Goal: Transaction & Acquisition: Purchase product/service

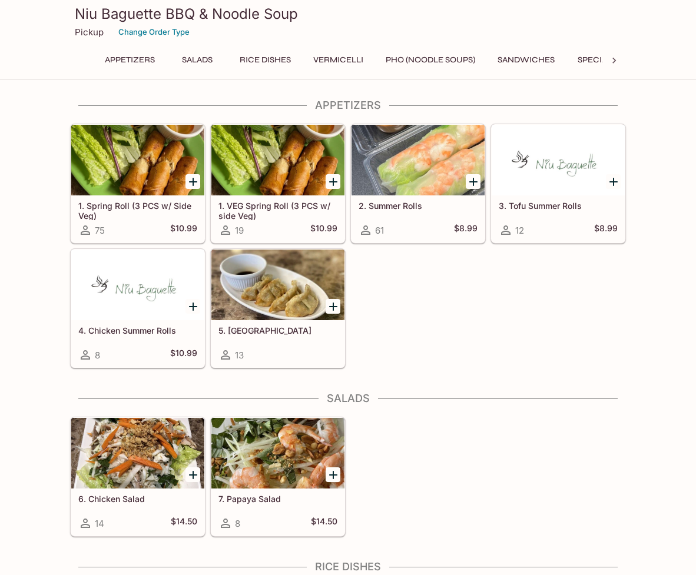
click at [516, 57] on button "Sandwiches" at bounding box center [526, 60] width 70 height 16
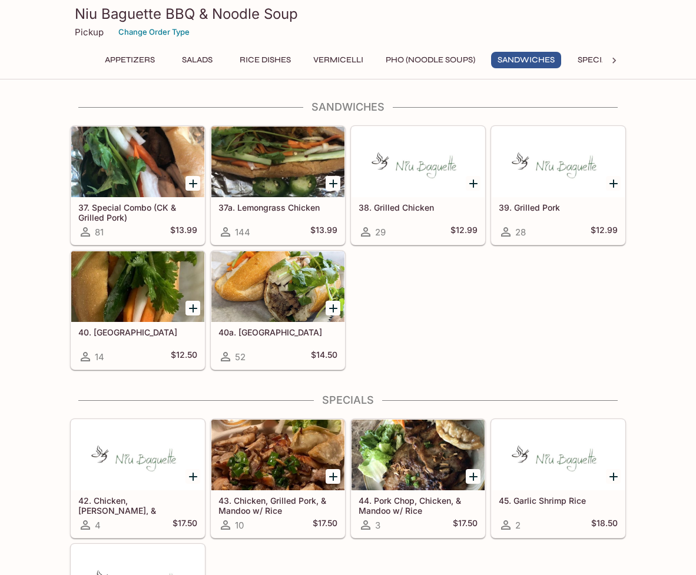
scroll to position [1714, 0]
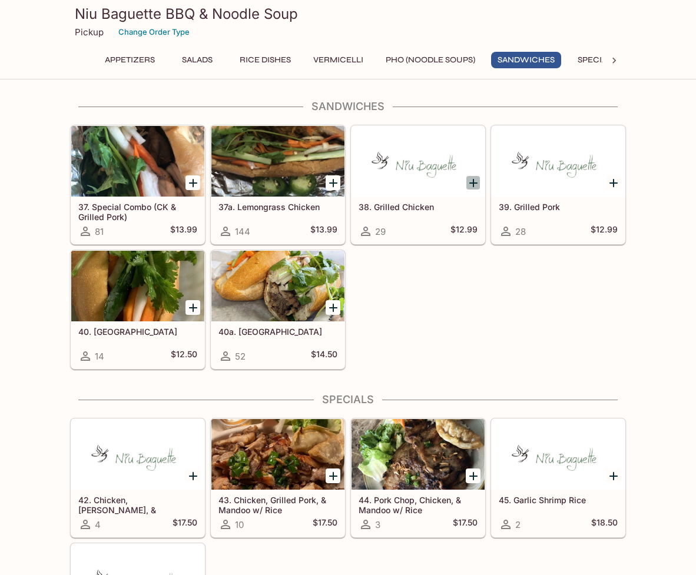
click at [472, 181] on icon "Add 38. Grilled Chicken" at bounding box center [473, 183] width 8 height 8
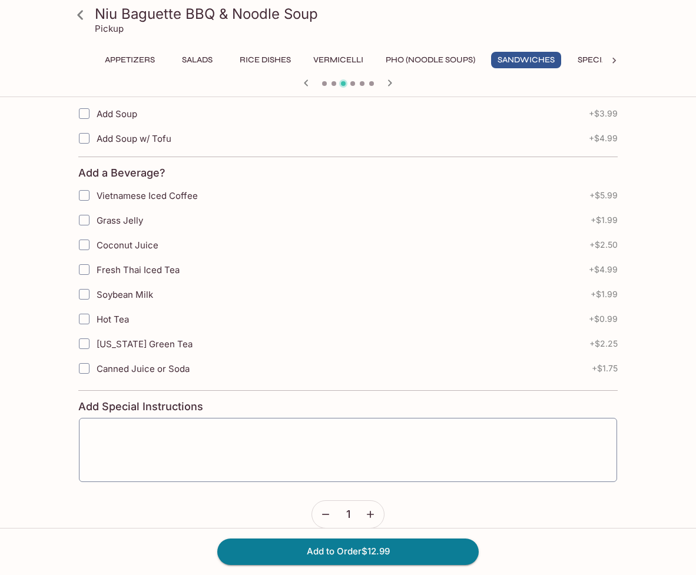
scroll to position [308, 0]
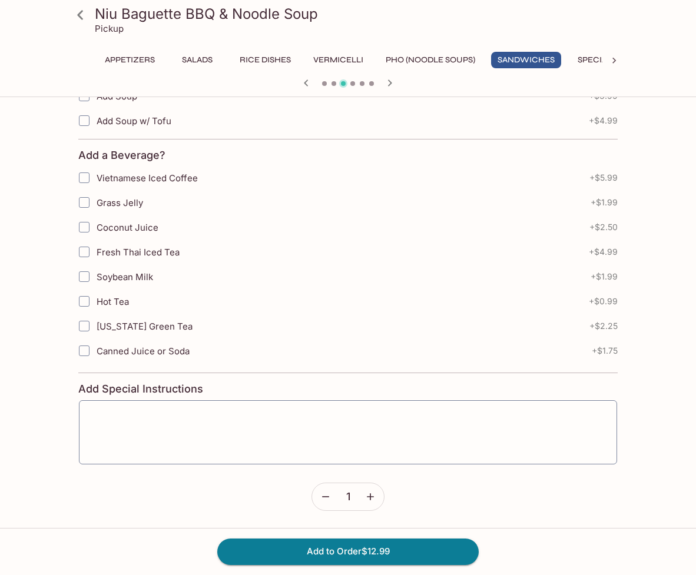
click at [372, 497] on icon "button" at bounding box center [370, 497] width 12 height 12
click at [399, 549] on button "Add to Order $13.99" at bounding box center [347, 552] width 261 height 26
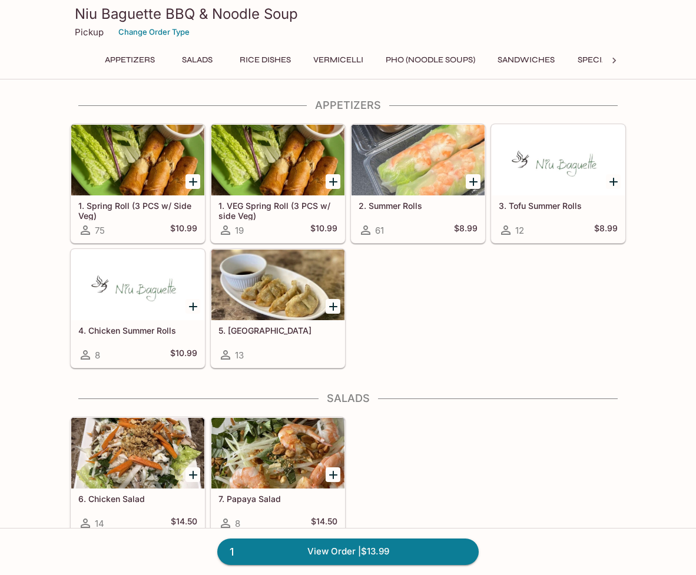
click at [123, 62] on button "Appetizers" at bounding box center [129, 60] width 63 height 16
click at [553, 57] on button "Sandwiches" at bounding box center [526, 60] width 70 height 16
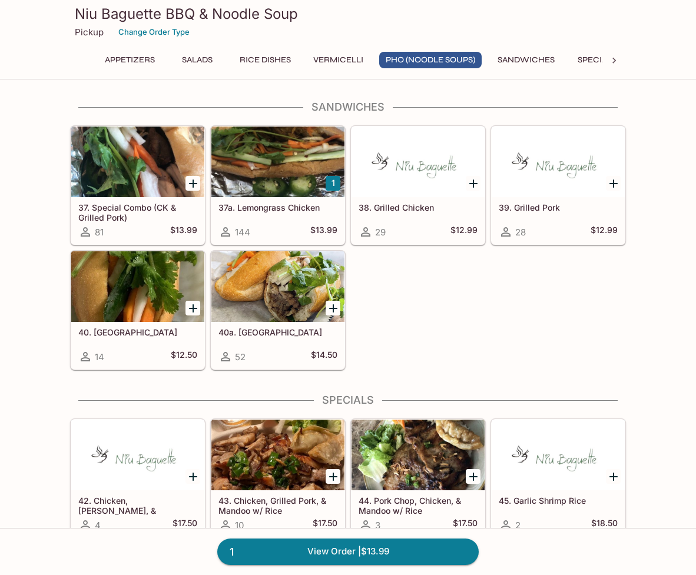
scroll to position [1714, 0]
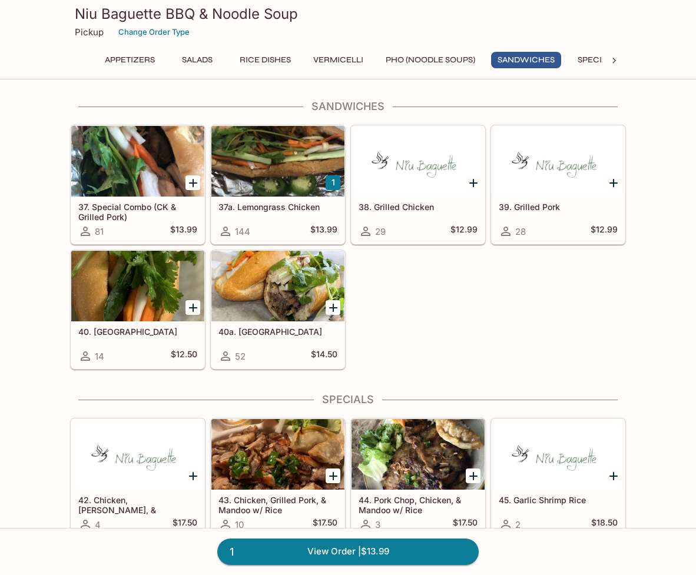
click at [192, 183] on icon "Add 37. Special Combo (CK & Grilled Pork)" at bounding box center [193, 183] width 8 height 8
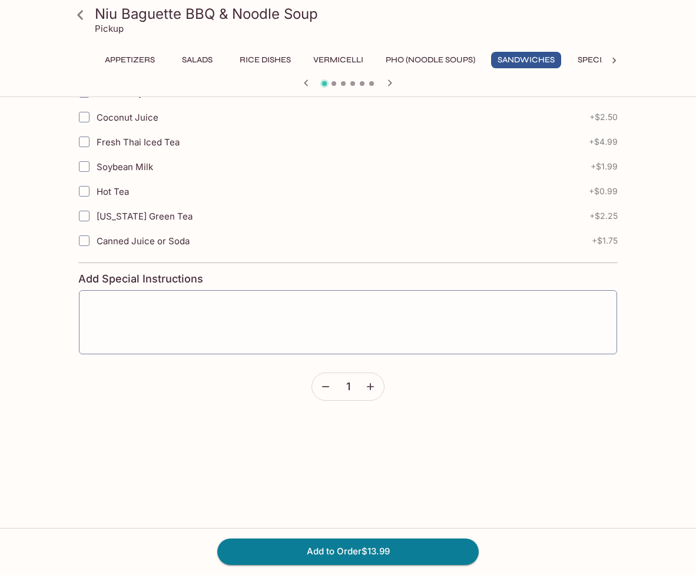
click at [370, 389] on icon "button" at bounding box center [370, 387] width 12 height 12
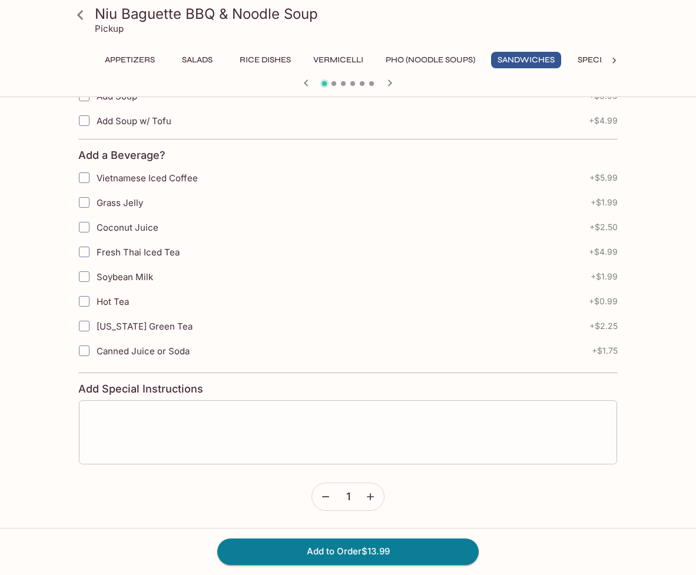
scroll to position [308, 0]
click at [397, 553] on button "Add to Order $13.99" at bounding box center [347, 552] width 261 height 26
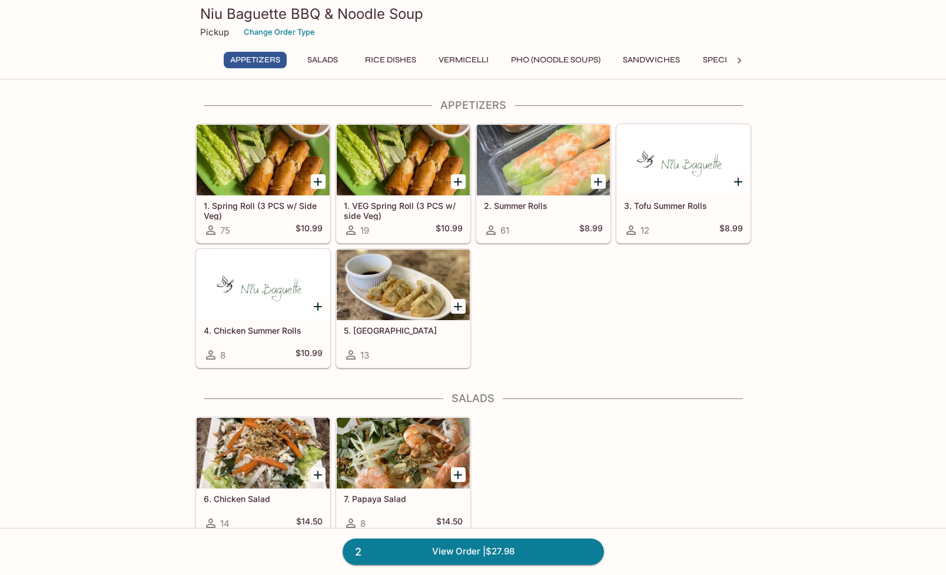
click at [456, 550] on link "2 View Order | $27.98" at bounding box center [473, 552] width 261 height 26
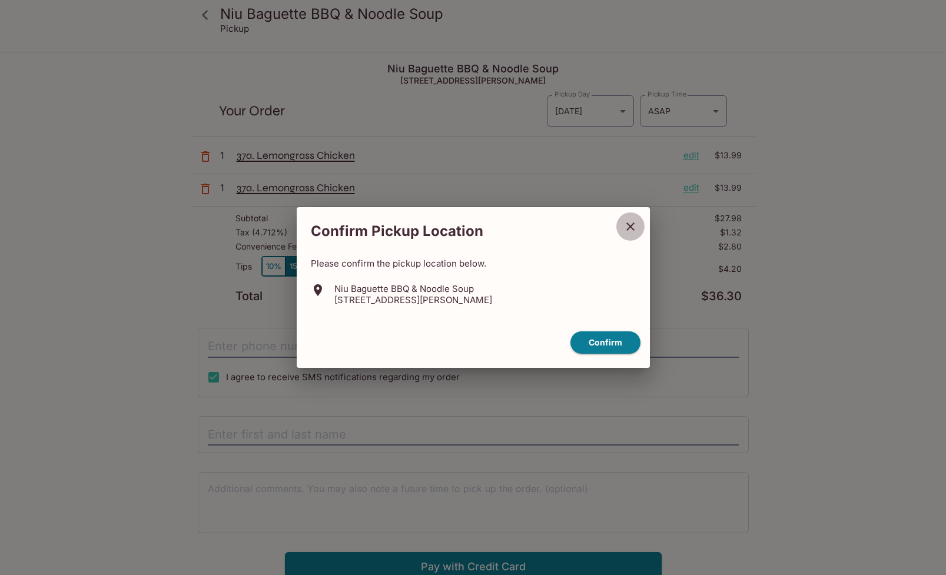
click at [629, 222] on icon "close" at bounding box center [630, 227] width 14 height 14
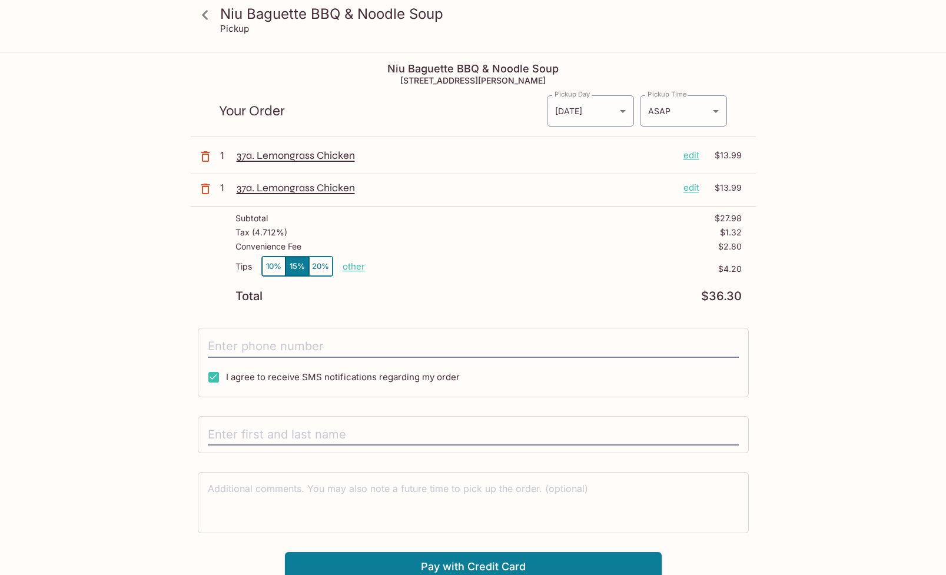
click at [206, 22] on icon at bounding box center [205, 15] width 21 height 21
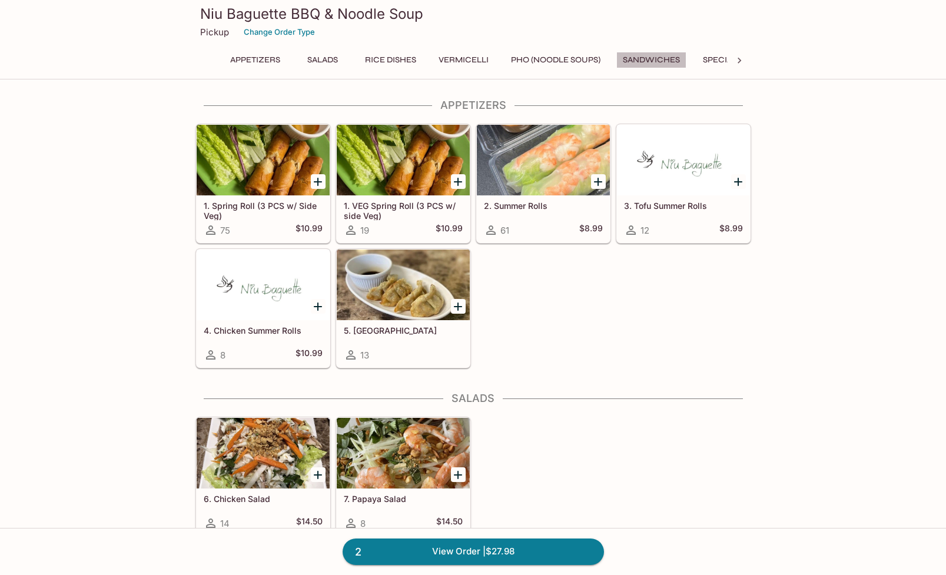
click at [647, 52] on button "Sandwiches" at bounding box center [651, 60] width 70 height 16
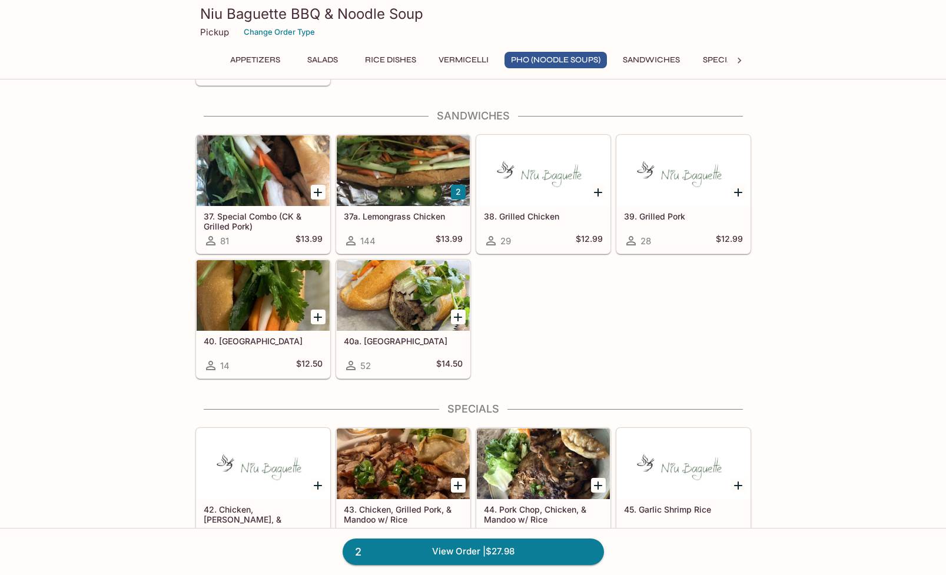
scroll to position [1714, 0]
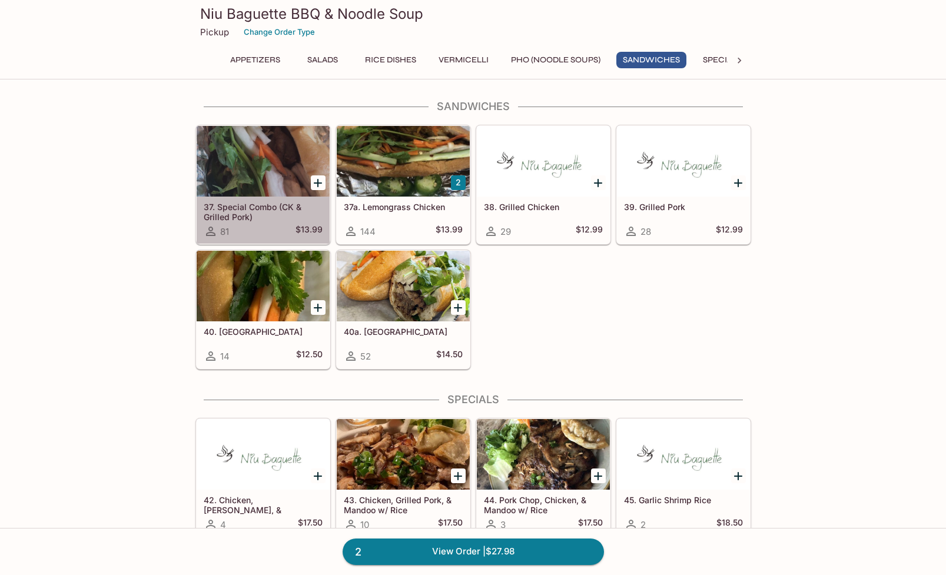
click at [277, 214] on h5 "37. Special Combo (CK & Grilled Pork)" at bounding box center [263, 211] width 119 height 19
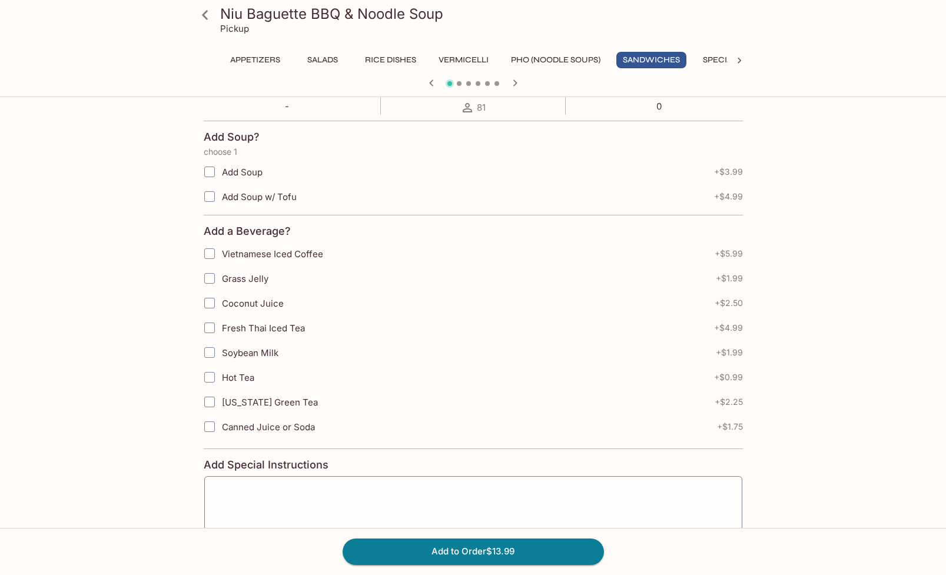
scroll to position [392, 0]
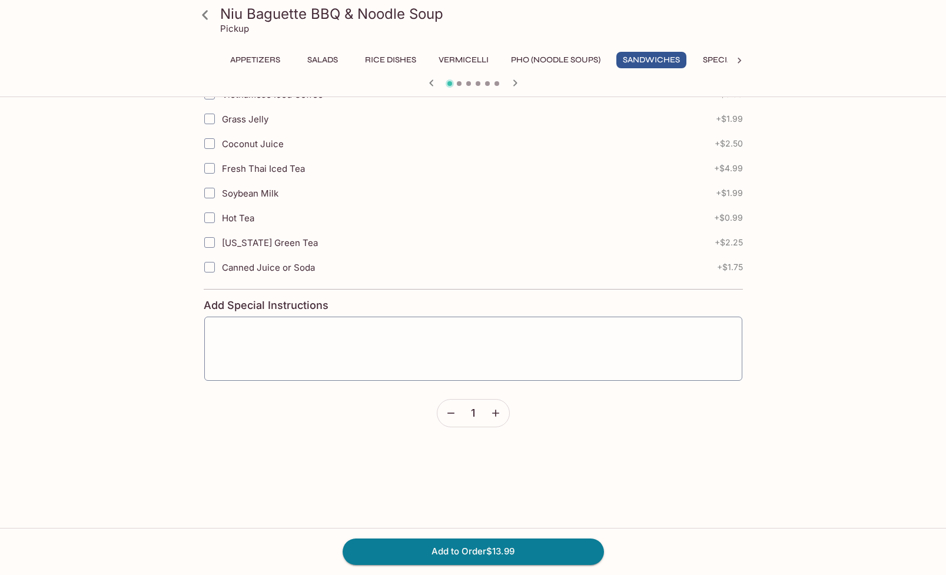
click at [499, 417] on icon "button" at bounding box center [496, 413] width 12 height 12
click at [530, 552] on button "Add to Order $27.98" at bounding box center [473, 552] width 261 height 26
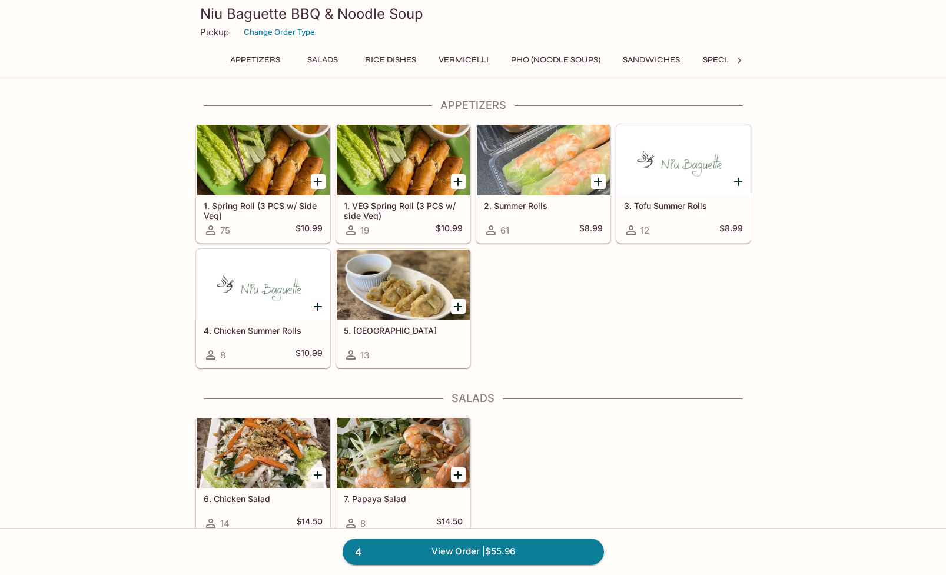
click at [644, 59] on button "Sandwiches" at bounding box center [651, 60] width 70 height 16
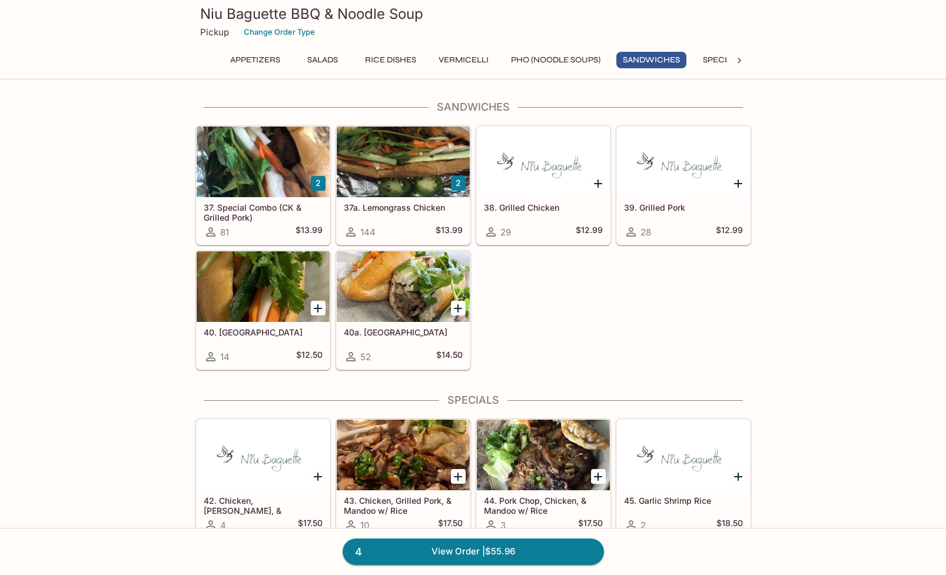
scroll to position [1714, 0]
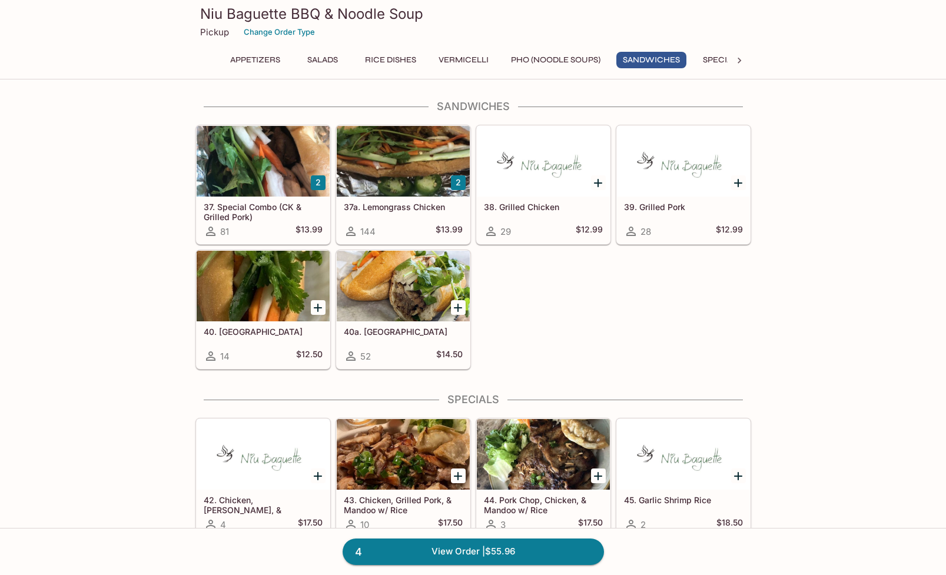
click at [522, 207] on h5 "38. Grilled Chicken" at bounding box center [543, 207] width 119 height 10
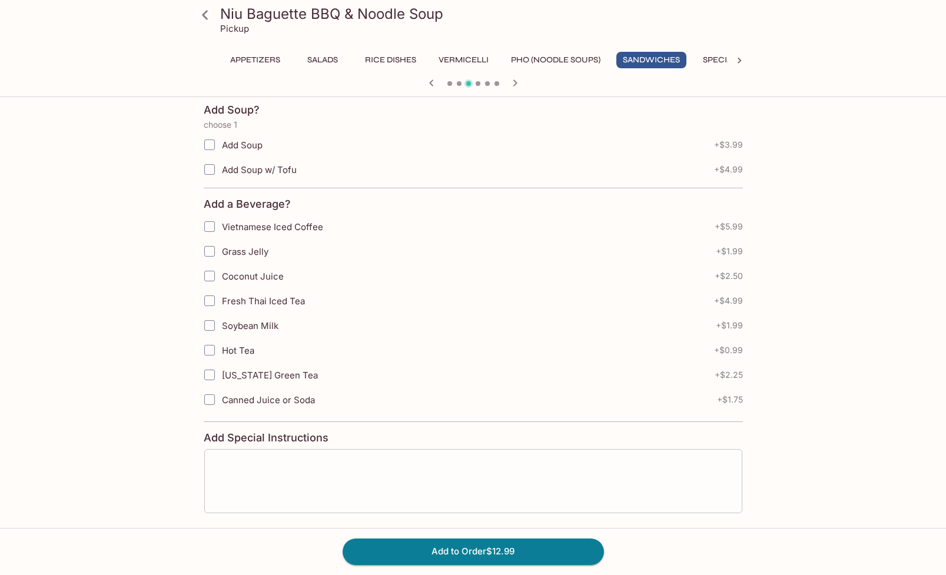
scroll to position [308, 0]
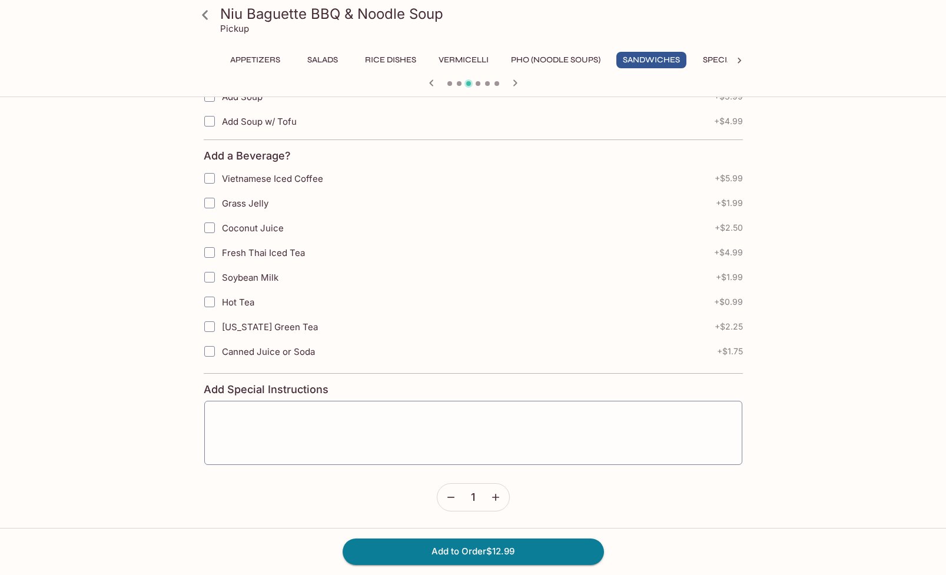
click at [490, 495] on icon "button" at bounding box center [496, 498] width 12 height 12
click at [453, 500] on icon "button" at bounding box center [451, 498] width 12 height 12
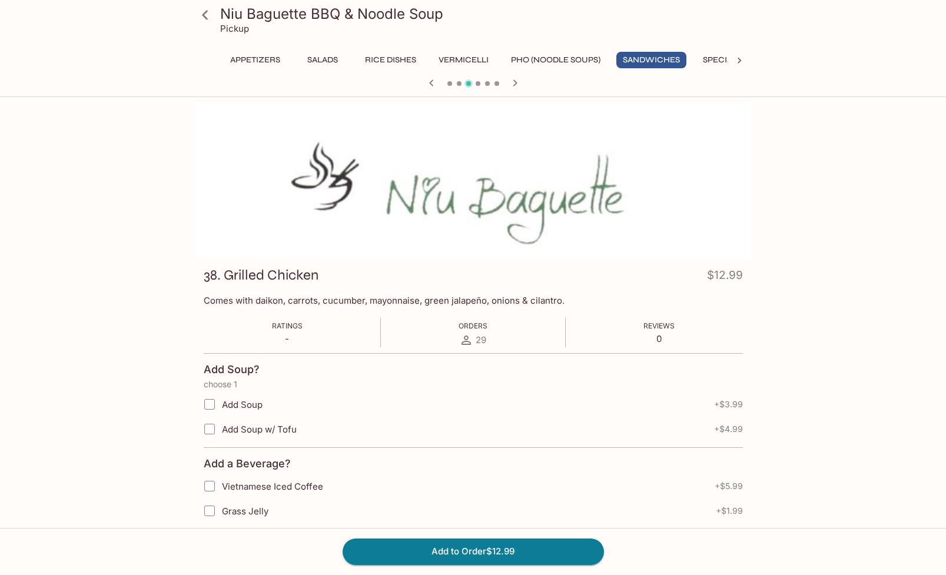
scroll to position [308, 0]
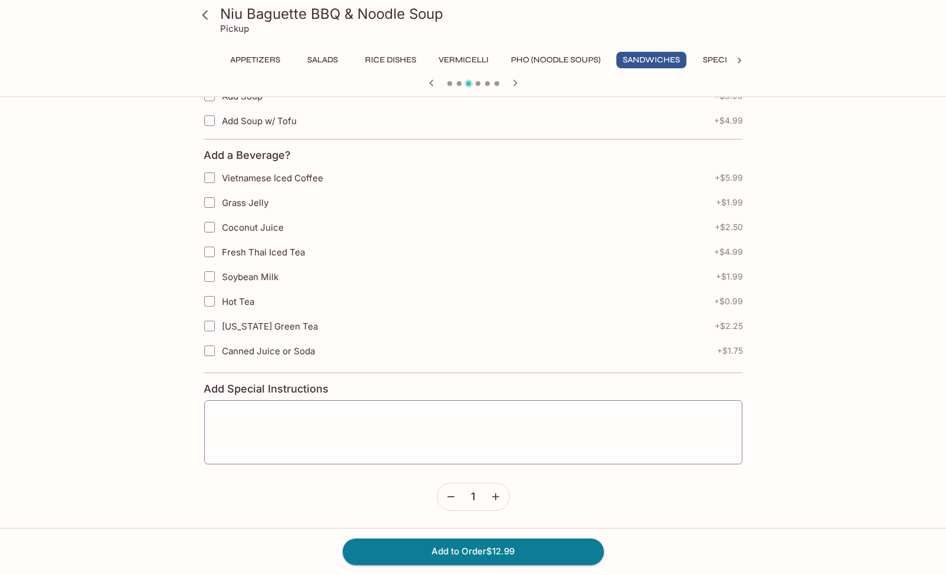
click at [493, 492] on icon "button" at bounding box center [496, 497] width 12 height 12
click at [460, 494] on button "button" at bounding box center [450, 496] width 27 height 27
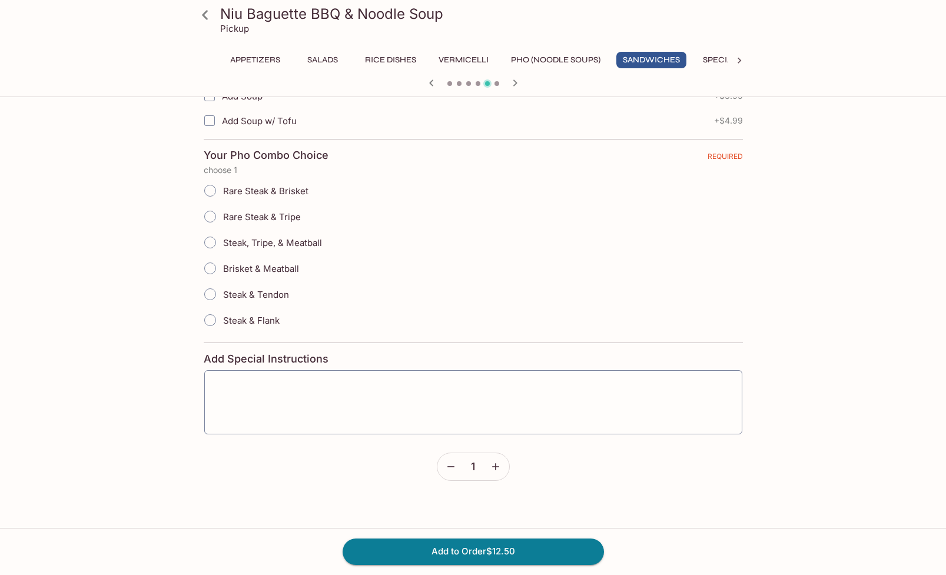
click at [455, 477] on button "button" at bounding box center [450, 466] width 27 height 27
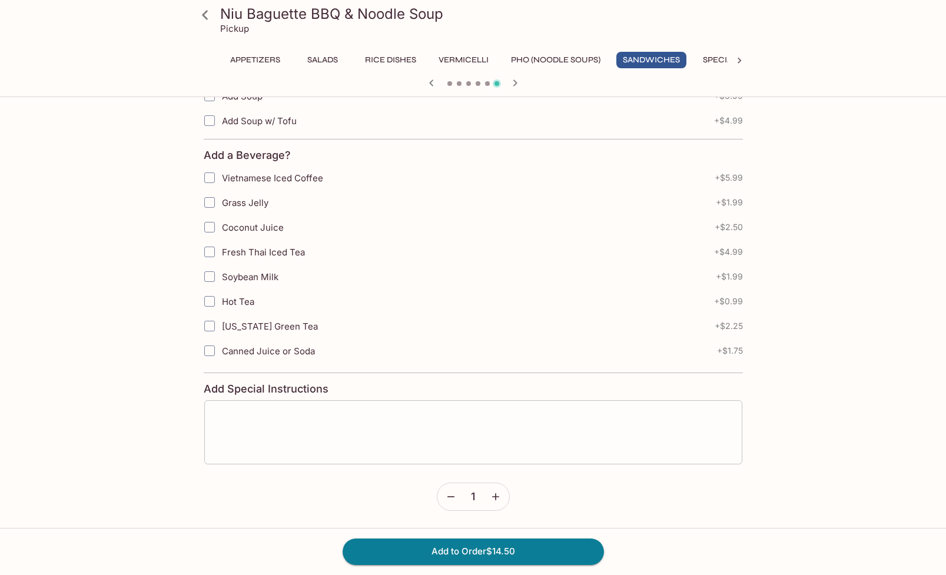
scroll to position [0, 0]
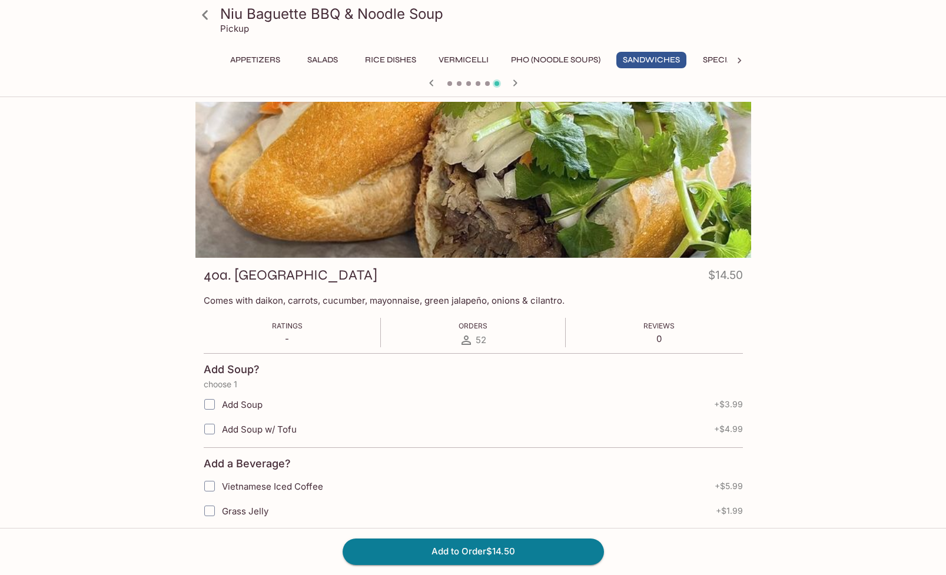
click at [653, 59] on button "Sandwiches" at bounding box center [651, 60] width 70 height 16
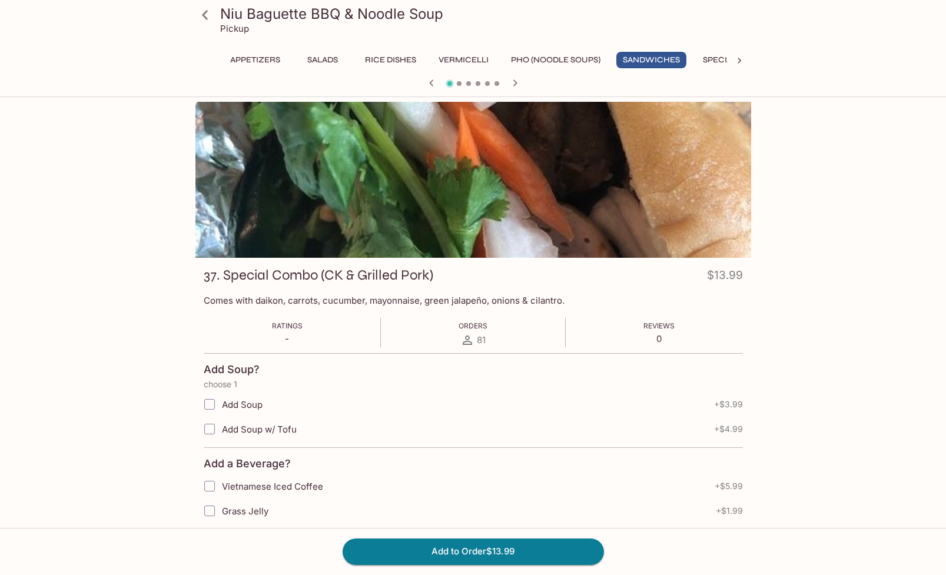
scroll to position [3, 0]
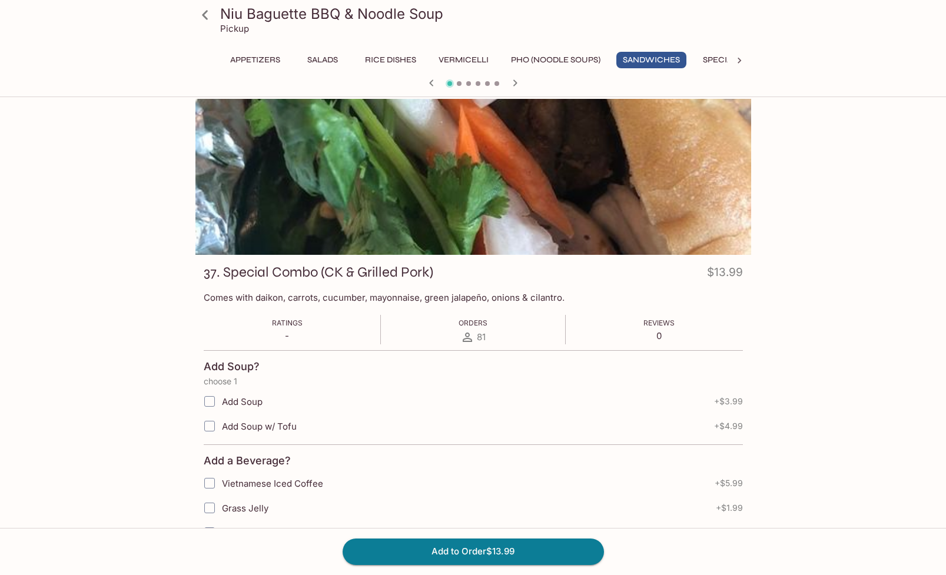
click at [642, 59] on button "Sandwiches" at bounding box center [651, 60] width 70 height 16
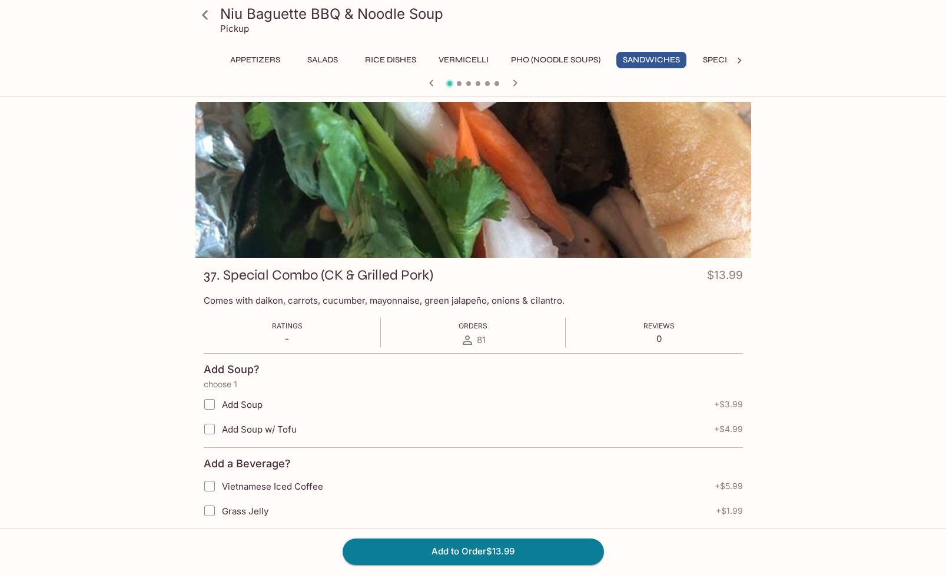
scroll to position [1, 0]
click at [514, 79] on icon "button" at bounding box center [515, 83] width 14 height 14
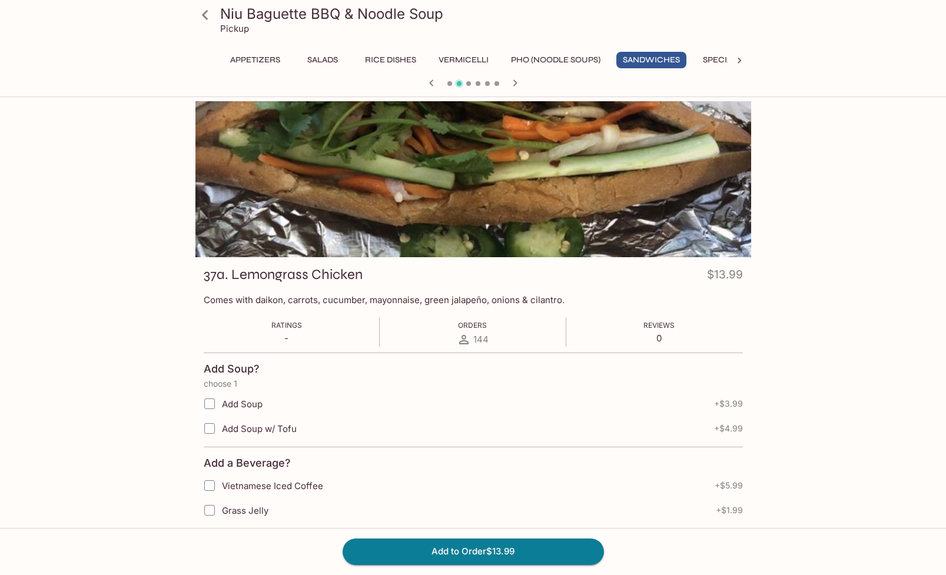
click at [514, 79] on icon "button" at bounding box center [515, 83] width 14 height 14
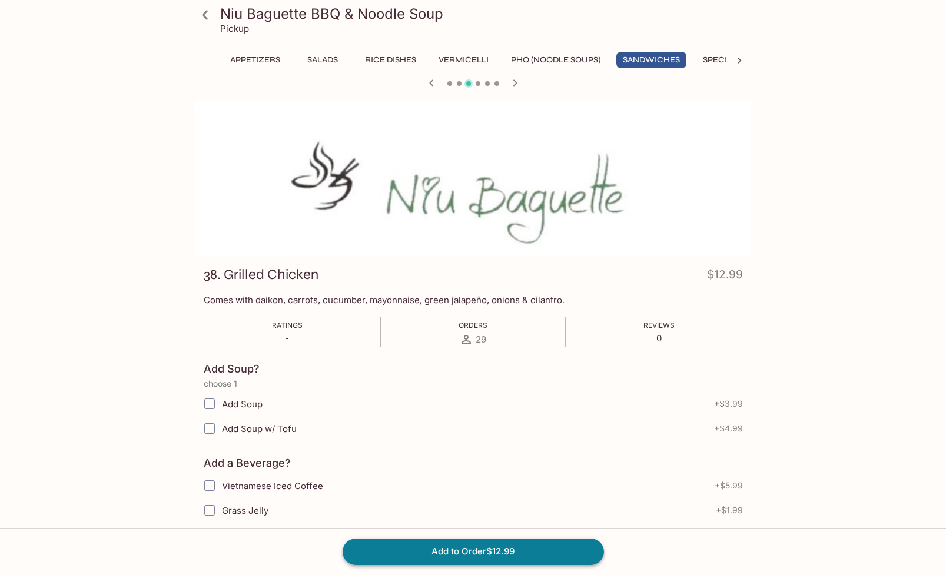
click at [454, 550] on button "Add to Order $12.99" at bounding box center [473, 552] width 261 height 26
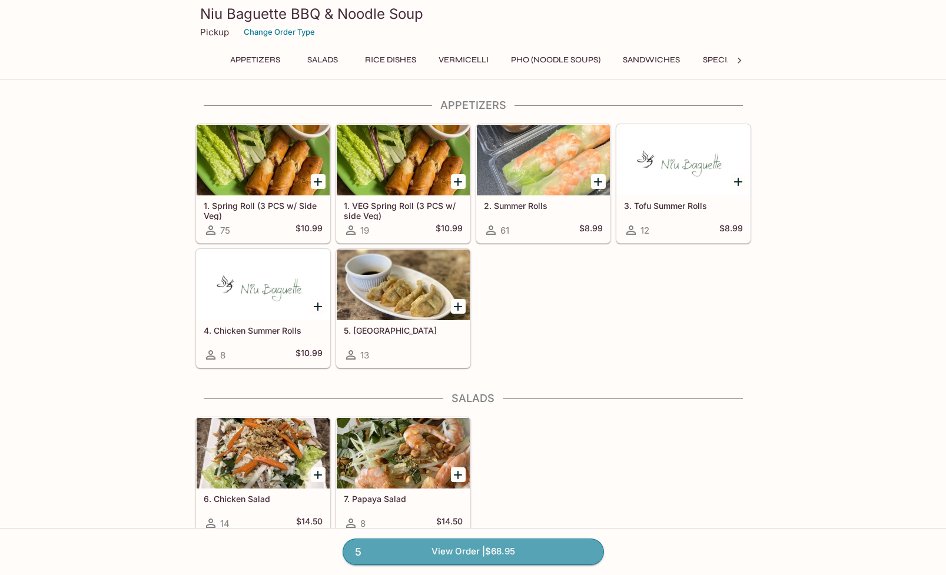
click at [523, 553] on link "5 View Order | $68.95" at bounding box center [473, 552] width 261 height 26
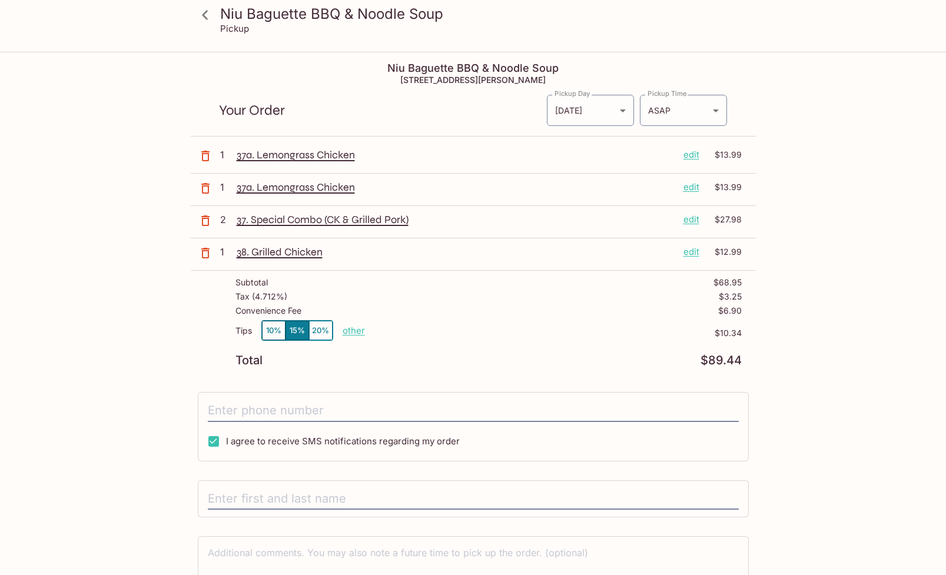
scroll to position [2, 0]
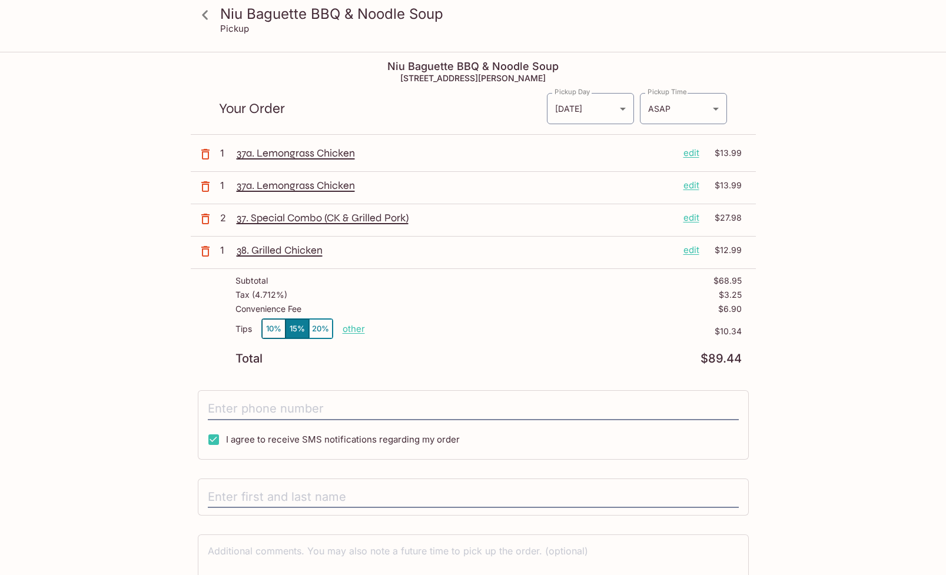
click at [200, 192] on icon "button" at bounding box center [205, 187] width 14 height 14
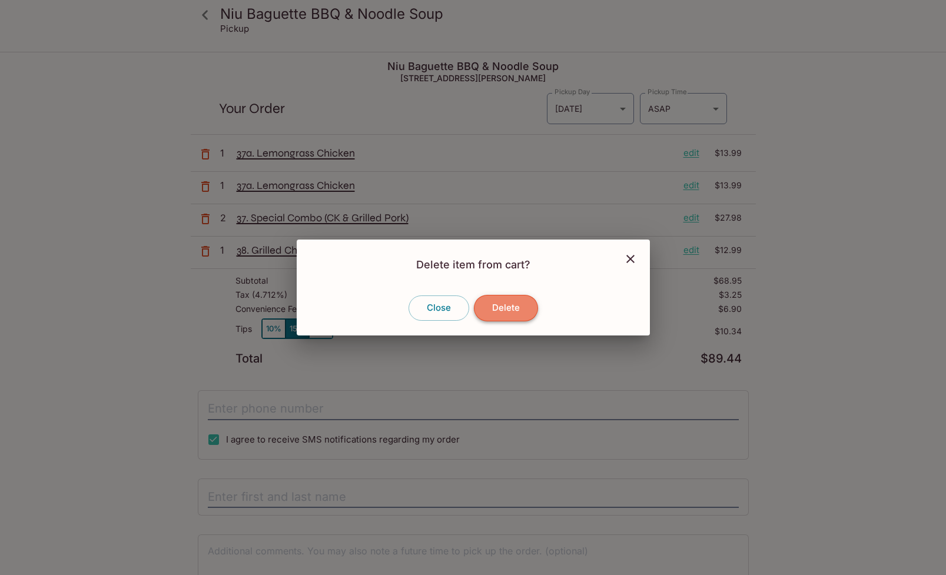
click at [500, 309] on button "Delete" at bounding box center [506, 308] width 64 height 26
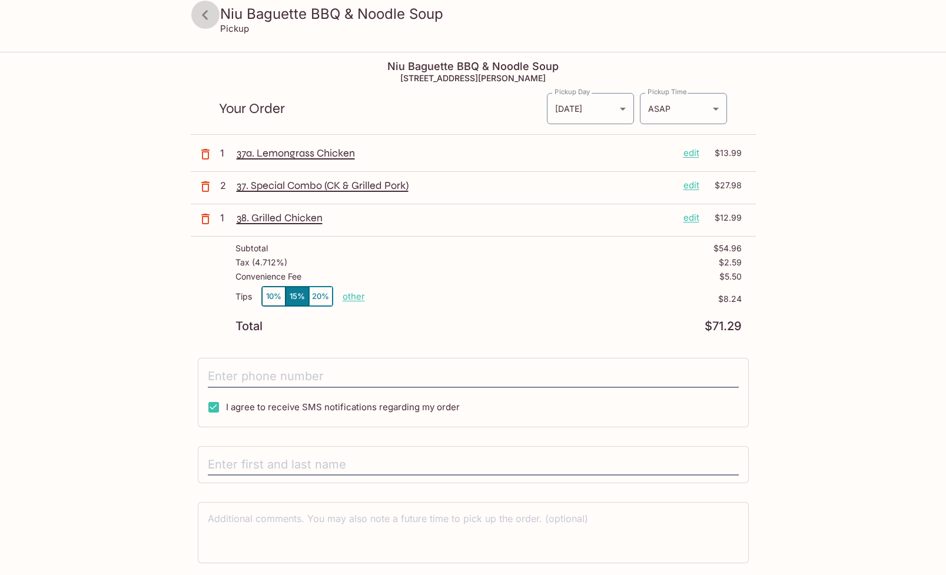
click at [211, 18] on icon at bounding box center [205, 15] width 21 height 21
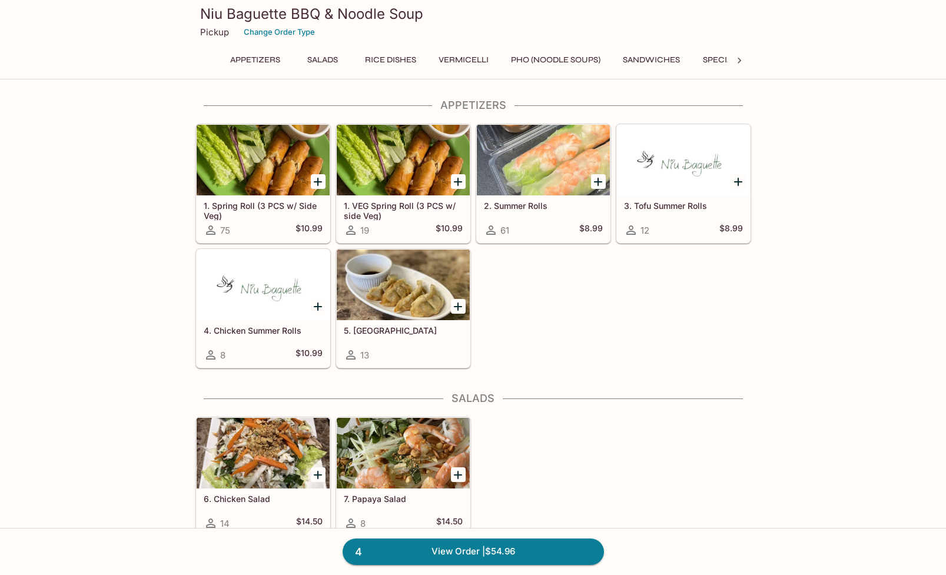
click at [659, 58] on button "Sandwiches" at bounding box center [651, 60] width 70 height 16
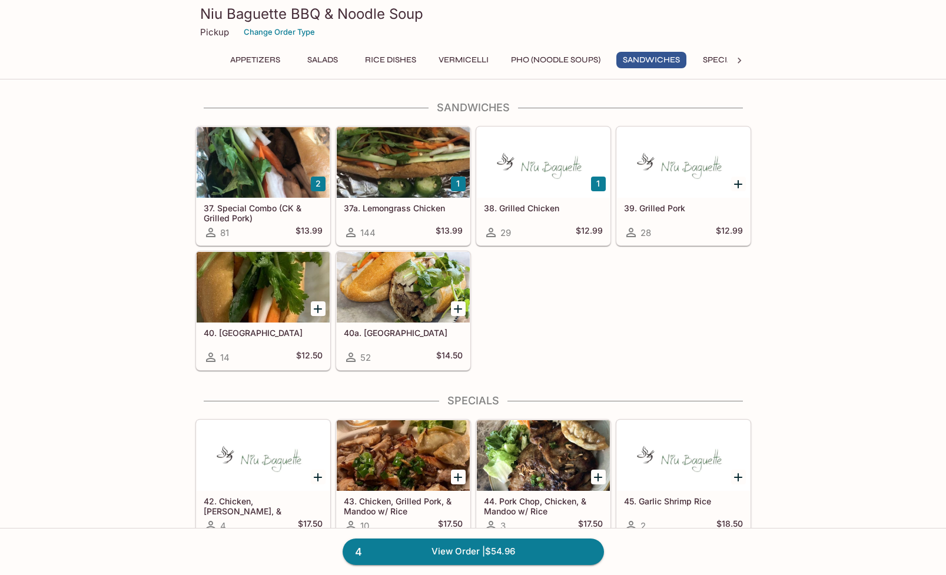
scroll to position [1714, 0]
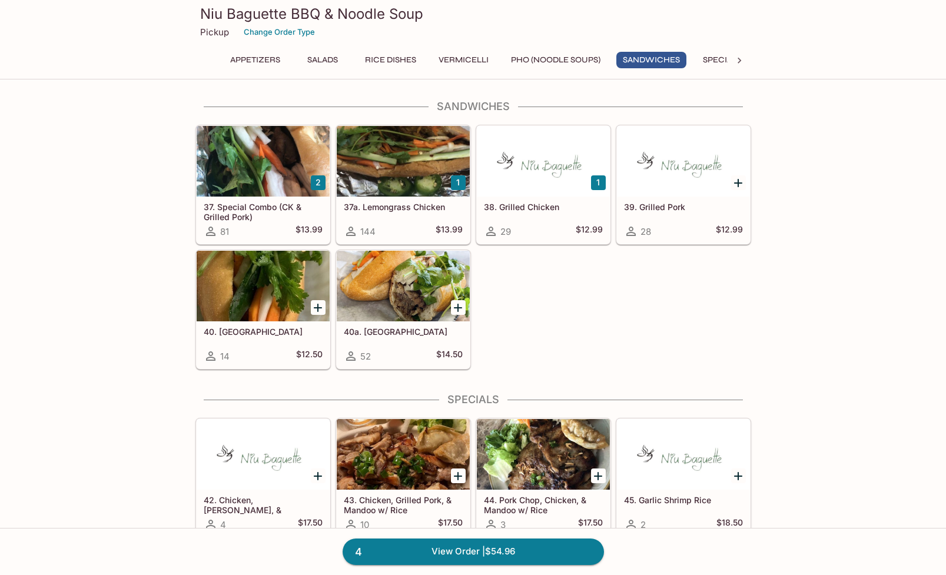
click at [316, 306] on icon "Add 40. Tofu" at bounding box center [318, 308] width 14 height 14
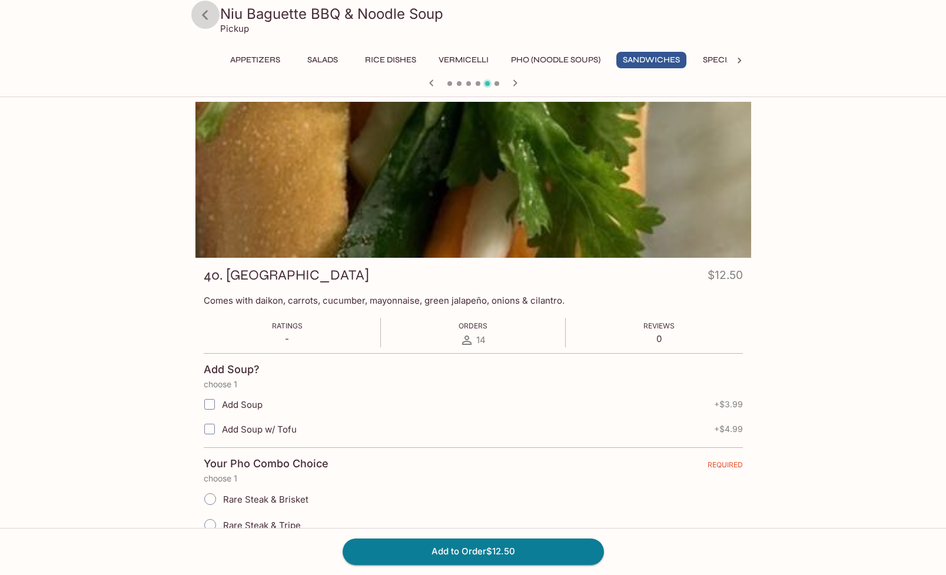
click at [211, 12] on icon at bounding box center [205, 15] width 21 height 21
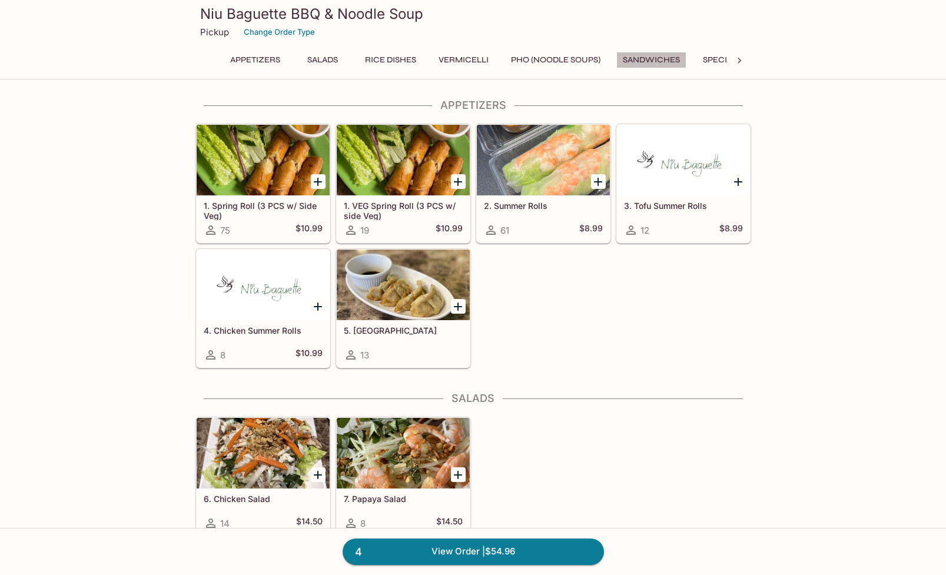
drag, startPoint x: 652, startPoint y: 58, endPoint x: 653, endPoint y: 69, distance: 11.2
click at [652, 58] on button "Sandwiches" at bounding box center [651, 60] width 70 height 16
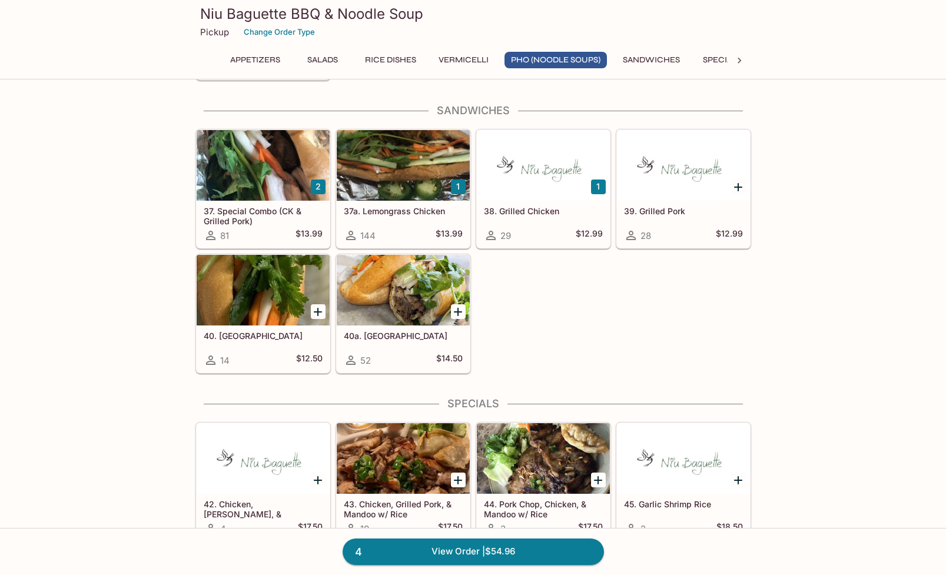
scroll to position [1714, 0]
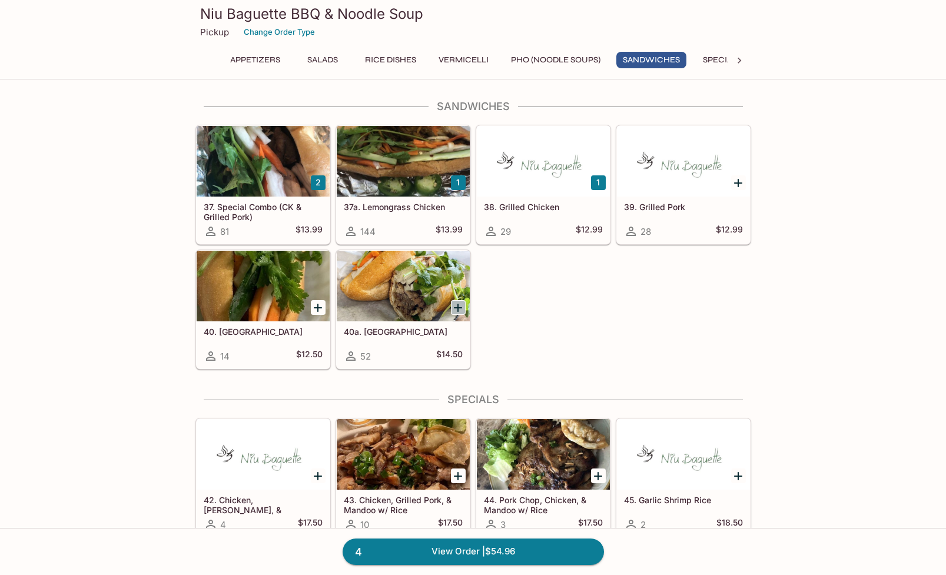
click at [458, 305] on icon "Add 40a. Brisket" at bounding box center [458, 308] width 8 height 8
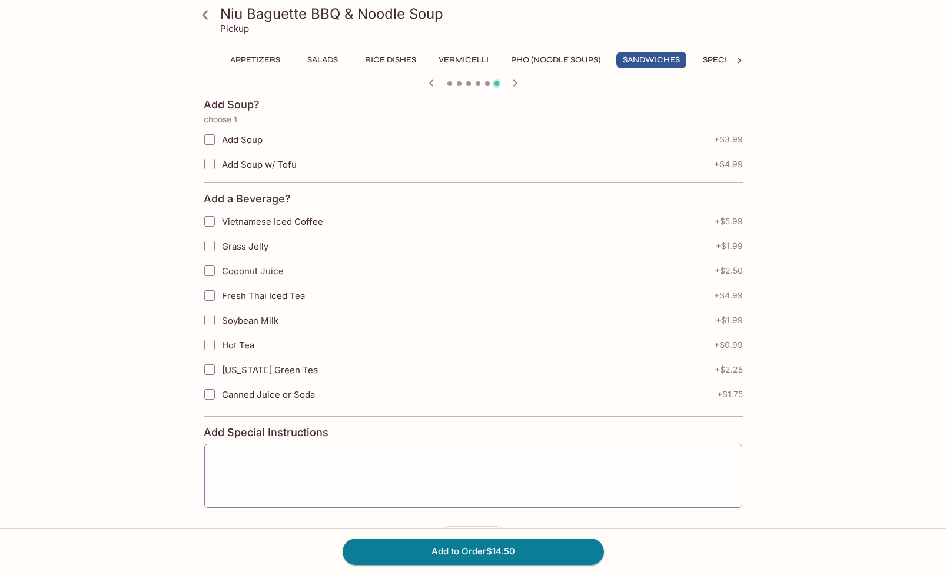
scroll to position [308, 0]
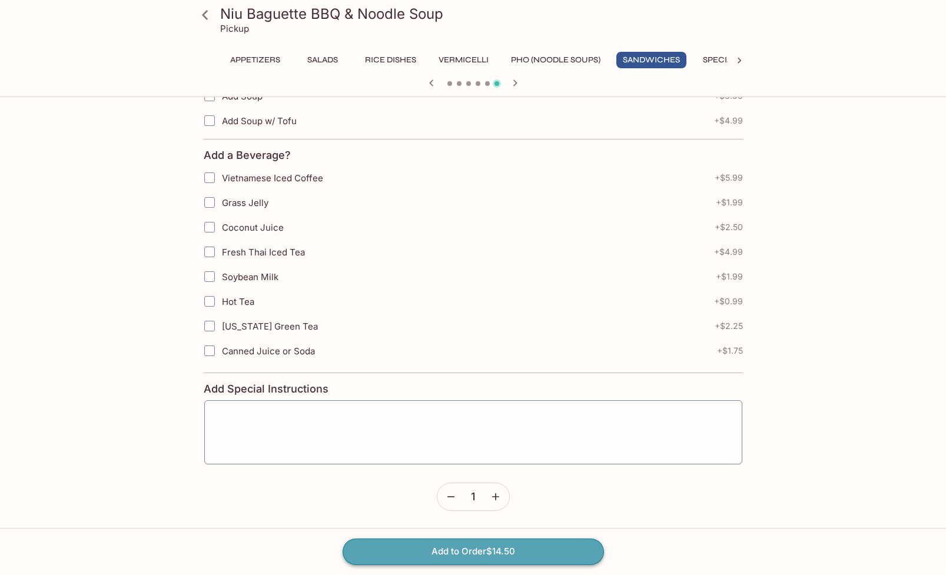
click at [499, 552] on button "Add to Order $14.50" at bounding box center [473, 552] width 261 height 26
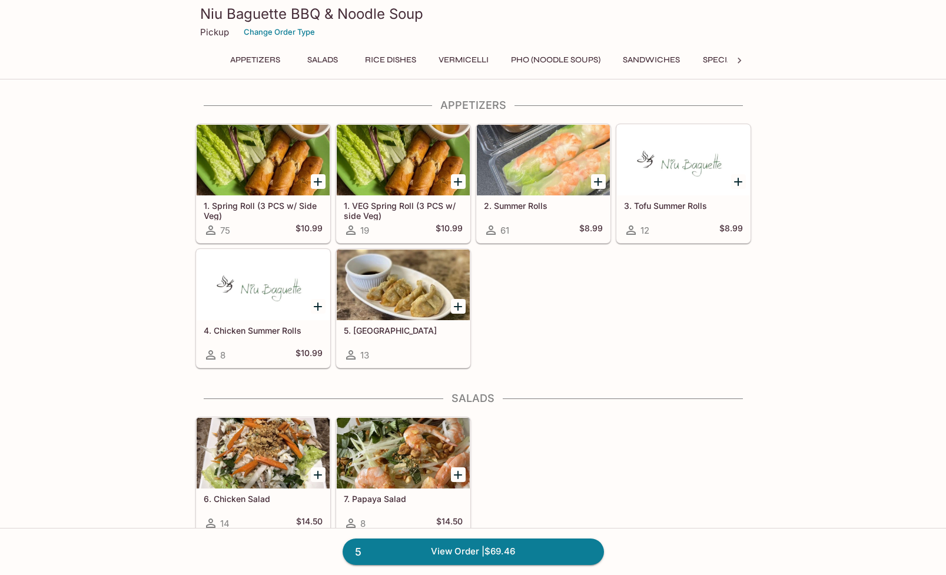
click at [457, 181] on icon "Add 1. VEG Spring Roll (3 PCS w/ side Veg)" at bounding box center [458, 182] width 14 height 14
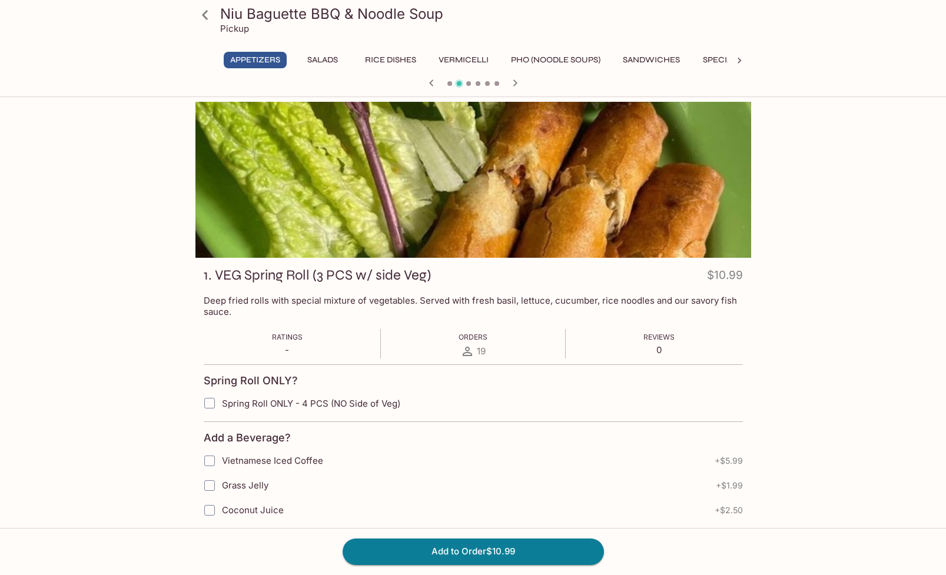
click at [314, 403] on span "Spring Roll ONLY - 4 PCS (NO Side of Veg)" at bounding box center [311, 403] width 178 height 11
click at [221, 403] on input "Spring Roll ONLY - 4 PCS (NO Side of Veg)" at bounding box center [210, 403] width 24 height 24
checkbox input "true"
click at [440, 544] on button "Add to Order $10.99" at bounding box center [473, 552] width 261 height 26
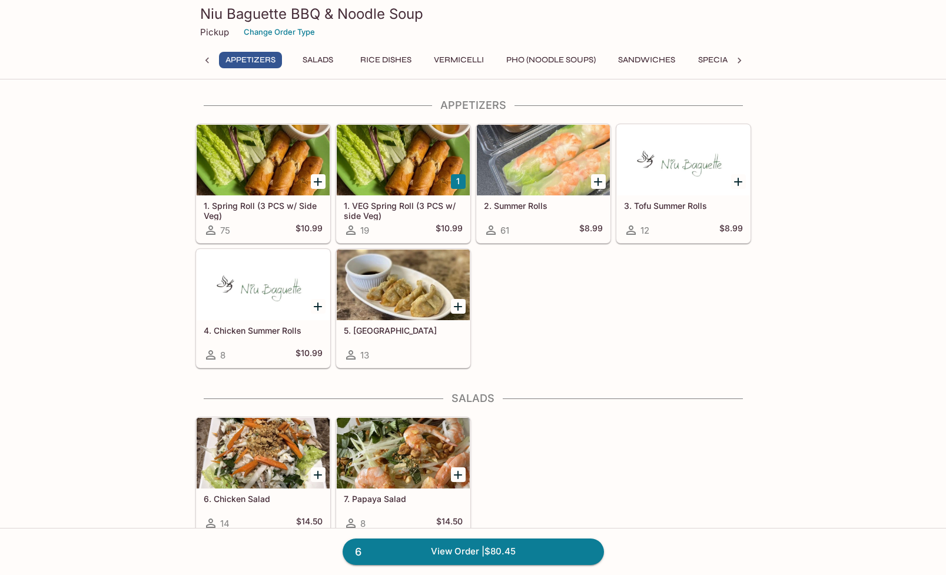
scroll to position [0, 5]
click at [489, 548] on link "6 View Order | $80.45" at bounding box center [473, 552] width 261 height 26
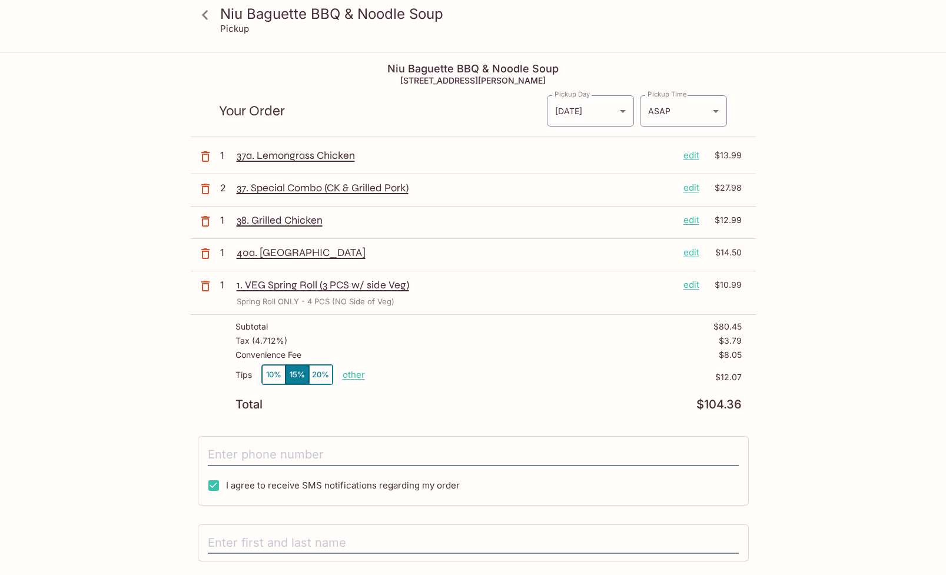
click at [692, 288] on p "edit" at bounding box center [691, 284] width 16 height 13
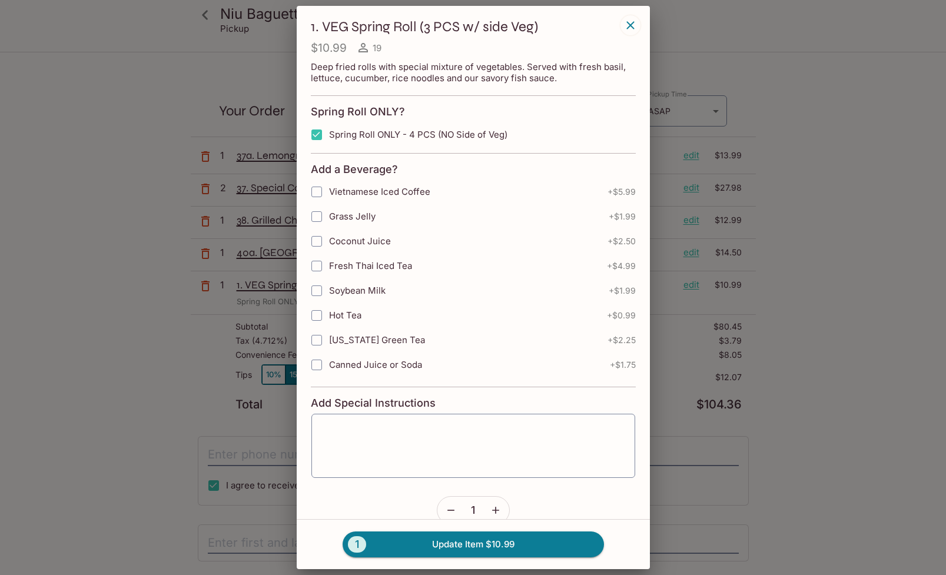
click at [490, 508] on icon "button" at bounding box center [496, 510] width 12 height 12
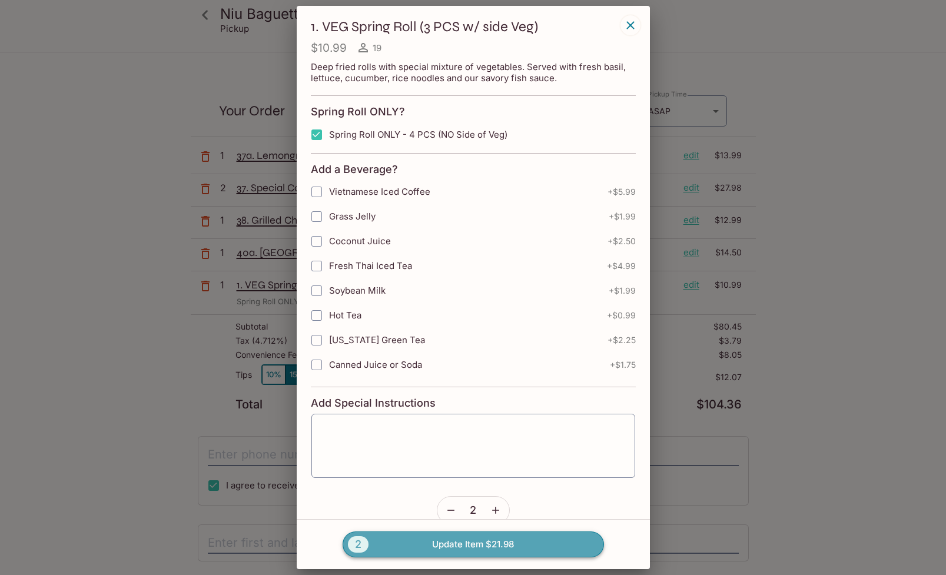
click at [498, 543] on button "2 Update Item $21.98" at bounding box center [473, 545] width 261 height 26
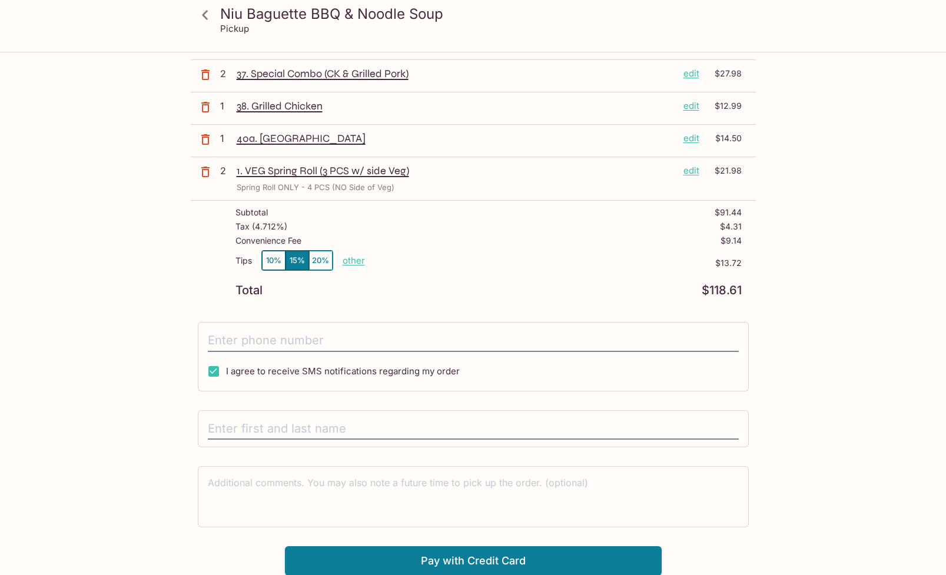
scroll to position [115, 0]
click at [216, 368] on input "I agree to receive SMS notifications regarding my order" at bounding box center [214, 371] width 24 height 24
click at [218, 364] on input "I agree to receive SMS notifications regarding my order" at bounding box center [214, 371] width 24 height 24
checkbox input "true"
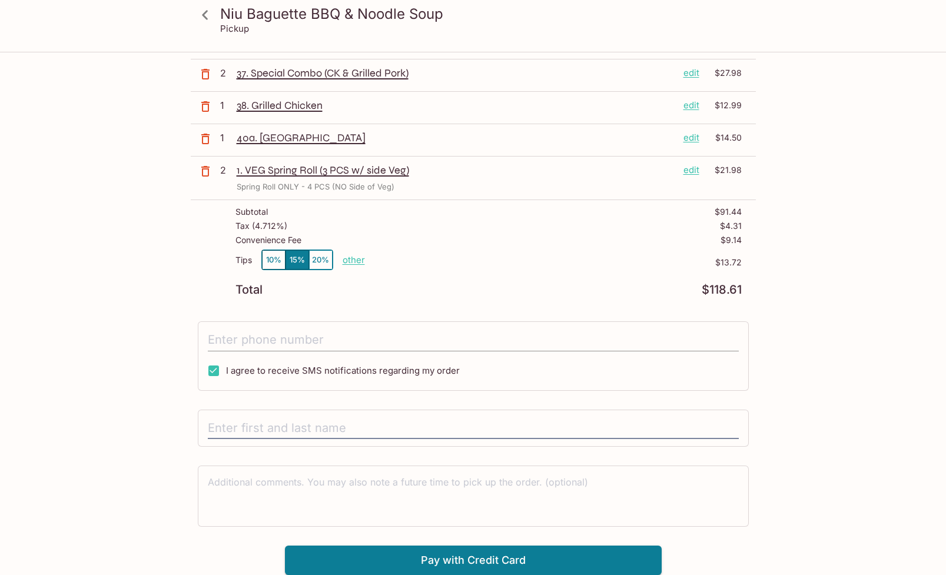
click at [240, 334] on input "tel" at bounding box center [473, 340] width 531 height 22
type input "(808) 383-4669"
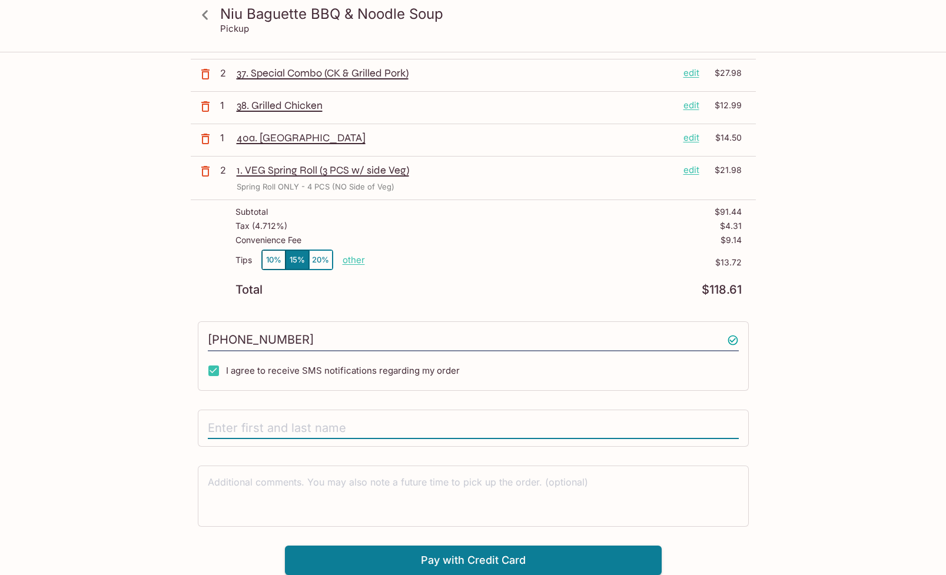
click at [265, 417] on input "text" at bounding box center [473, 428] width 531 height 22
type input "Jennifer Morihara"
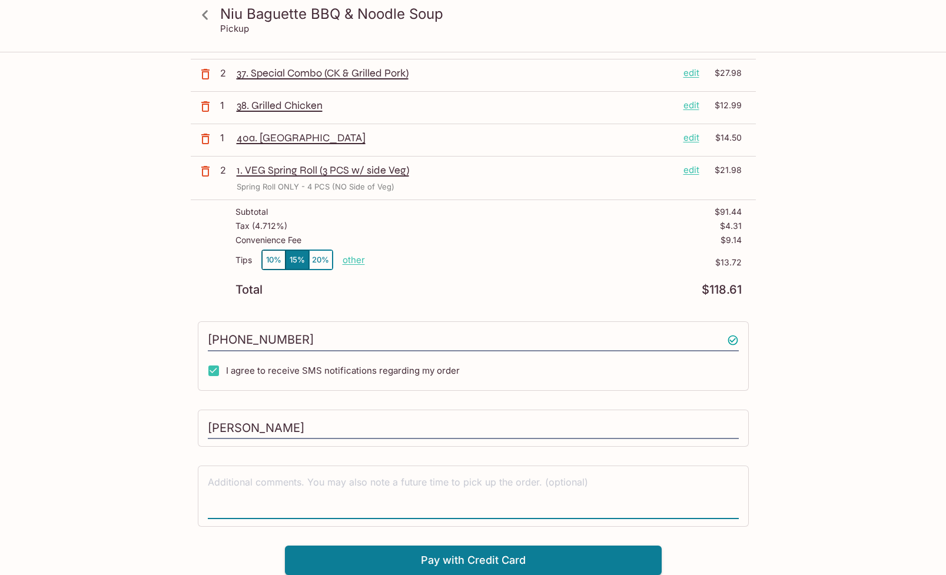
click at [311, 497] on textarea at bounding box center [473, 496] width 531 height 41
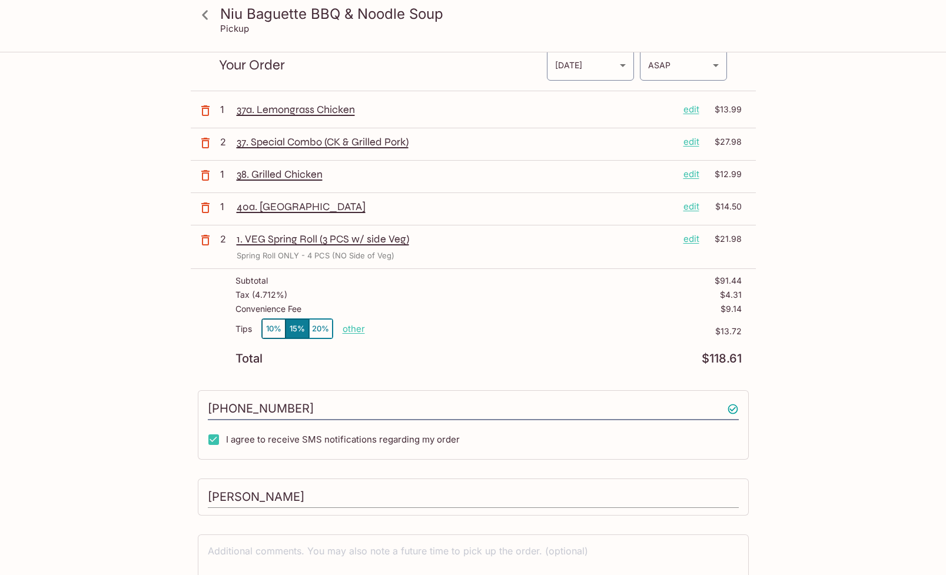
scroll to position [0, 0]
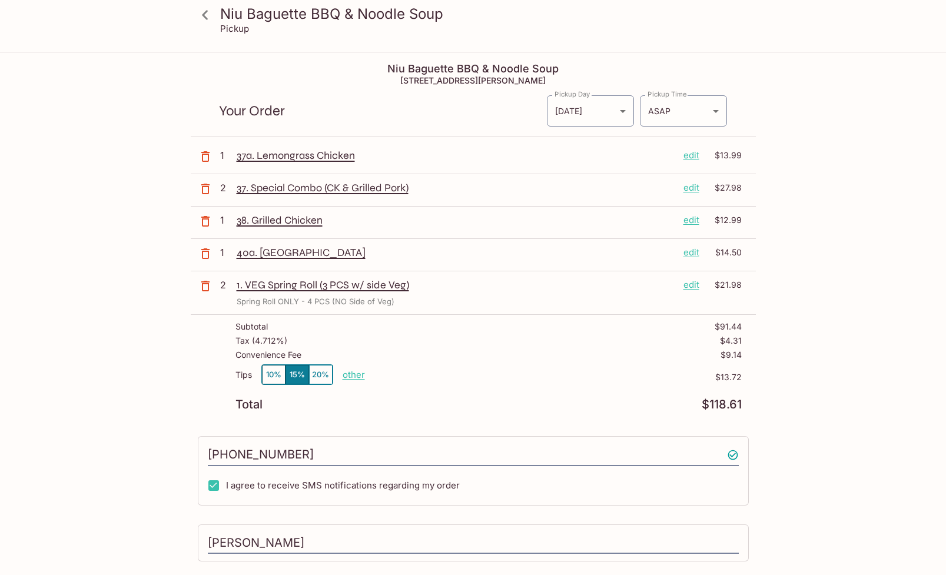
click at [357, 376] on p "other" at bounding box center [354, 374] width 22 height 11
drag, startPoint x: 426, startPoint y: 376, endPoint x: 396, endPoint y: 372, distance: 30.3
click at [396, 372] on div "Done 13.72" at bounding box center [394, 374] width 103 height 19
type input "5.00"
click at [420, 399] on div "Total $118.61" at bounding box center [488, 404] width 506 height 11
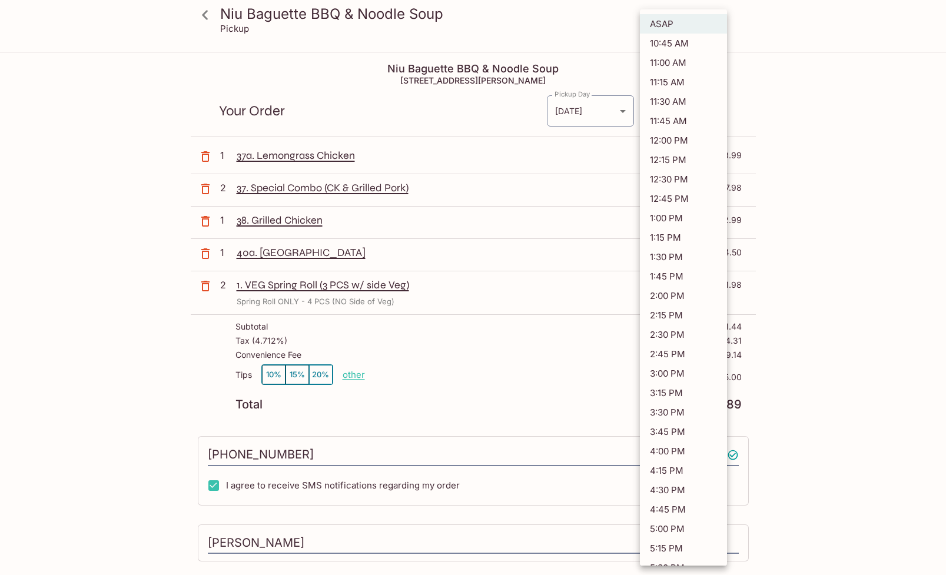
drag, startPoint x: 678, startPoint y: 109, endPoint x: 678, endPoint y: 119, distance: 10.0
click at [678, 109] on body "Niu Baguette BBQ & Noodle Soup Pickup Niu Baguette BBQ & Noodle Soup 709 Cooke …" at bounding box center [473, 340] width 946 height 575
click at [688, 108] on li "11:30 AM" at bounding box center [683, 101] width 87 height 19
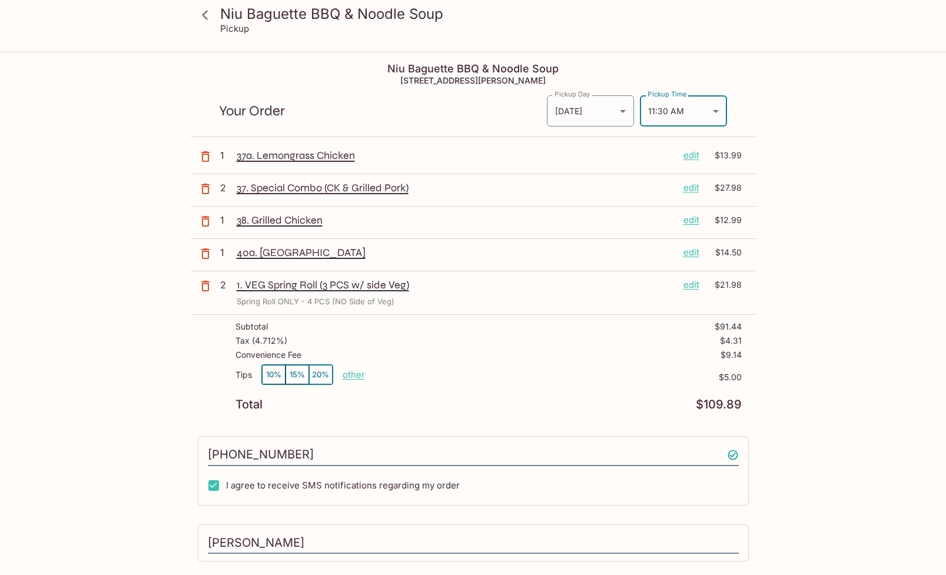
click at [685, 107] on body "Niu Baguette BBQ & Noodle Soup Pickup Niu Baguette BBQ & Noodle Soup 709 Cooke …" at bounding box center [473, 340] width 946 height 575
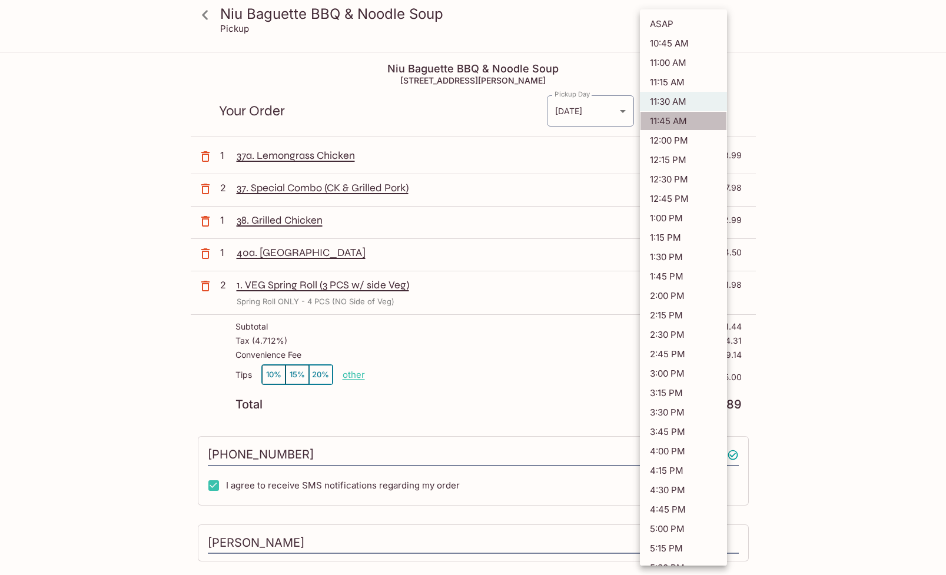
click at [678, 123] on li "11:45 AM" at bounding box center [683, 120] width 87 height 19
click at [680, 108] on body "Niu Baguette BBQ & Noodle Soup Pickup Niu Baguette BBQ & Noodle Soup 709 Cooke …" at bounding box center [473, 340] width 946 height 575
click at [674, 40] on li "10:45 AM" at bounding box center [683, 43] width 87 height 19
type input "2025-10-01T20:45:22.000000Z"
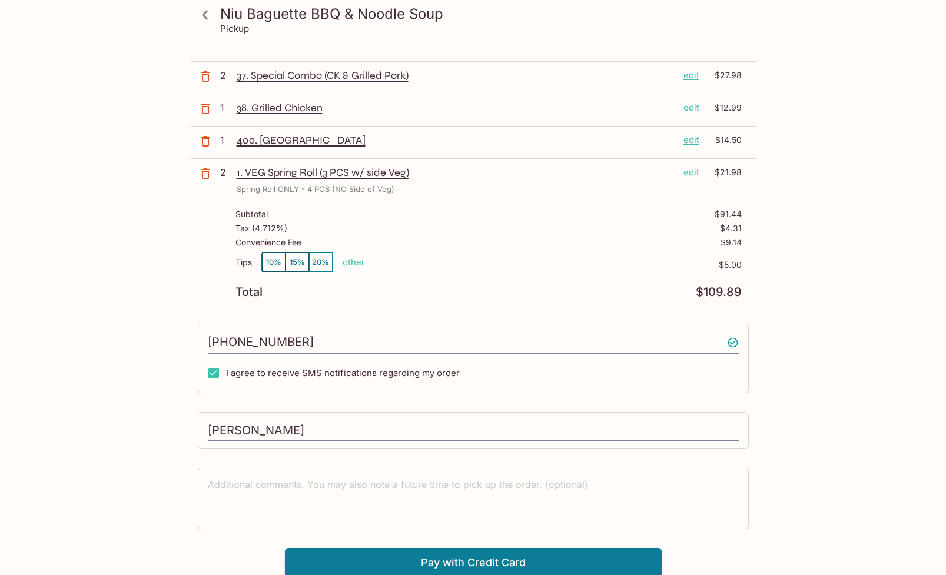
scroll to position [115, 0]
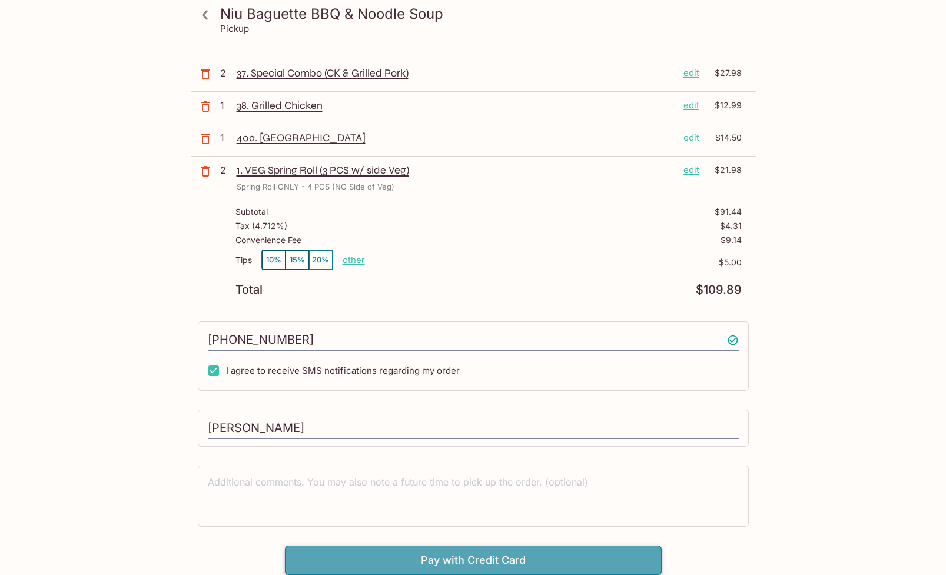
click at [569, 563] on button "Pay with Credit Card" at bounding box center [473, 560] width 377 height 29
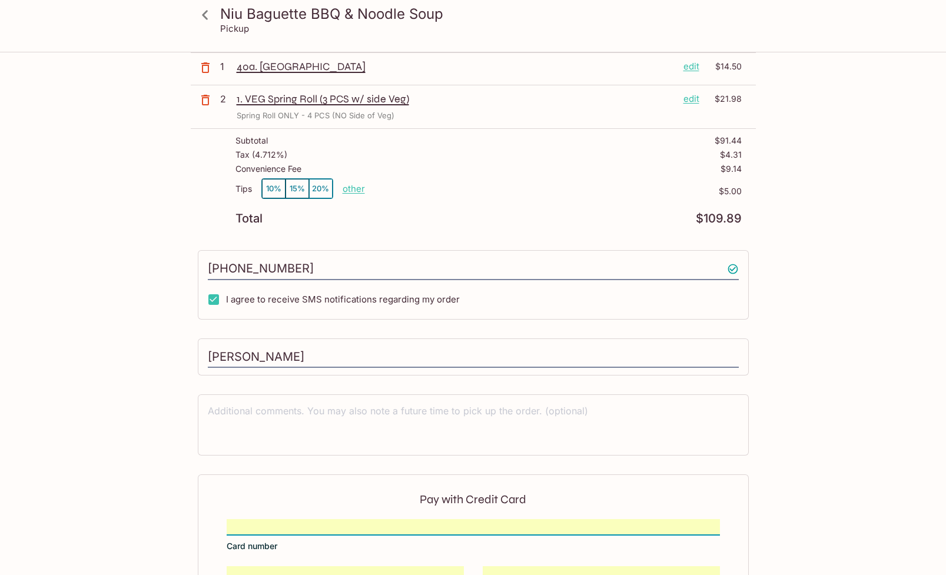
scroll to position [291, 0]
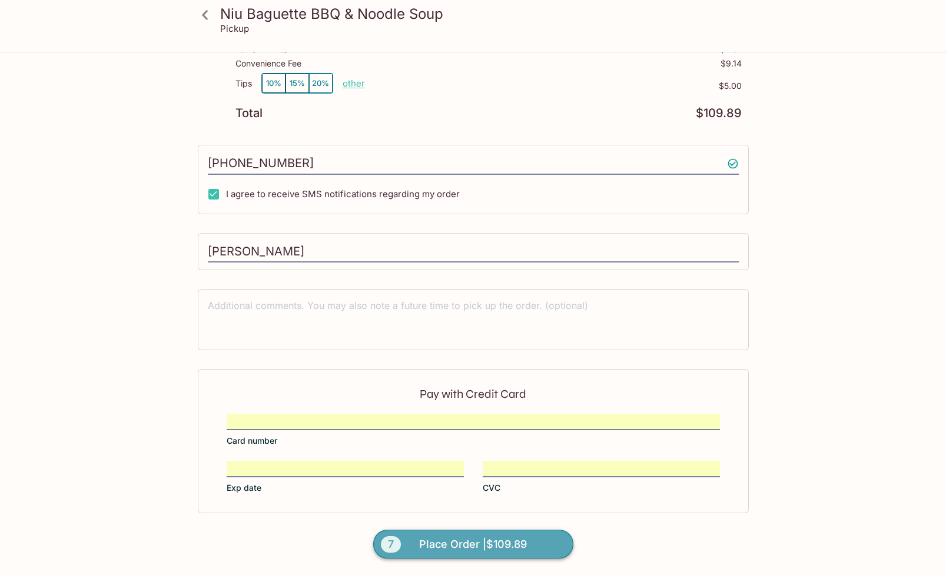
click at [501, 548] on span "Place Order | $109.89" at bounding box center [473, 544] width 108 height 19
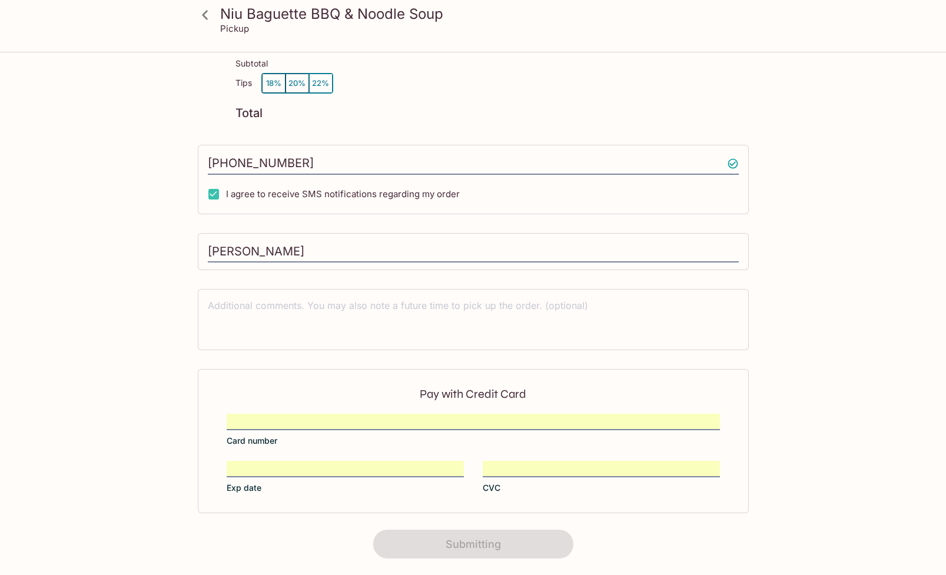
scroll to position [109, 0]
